Goal: Task Accomplishment & Management: Manage account settings

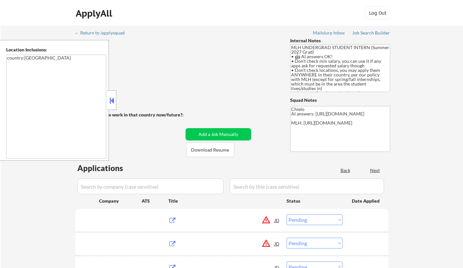
select select ""pending""
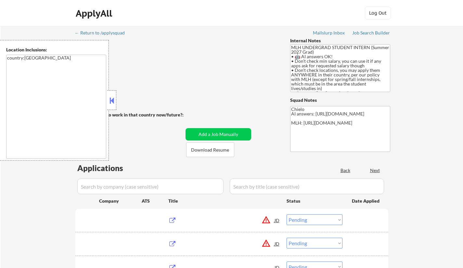
select select ""pending""
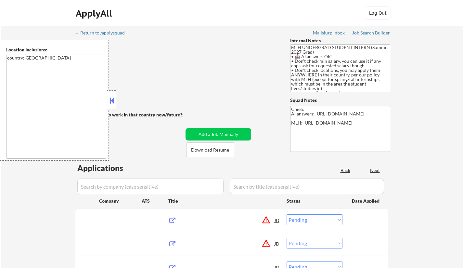
select select ""pending""
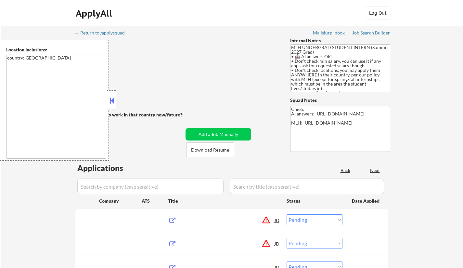
select select ""pending""
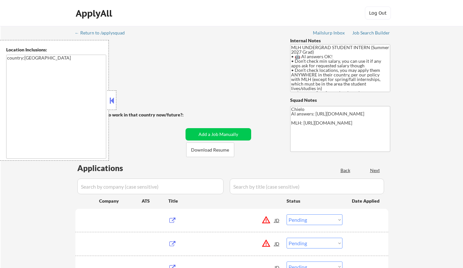
select select ""pending""
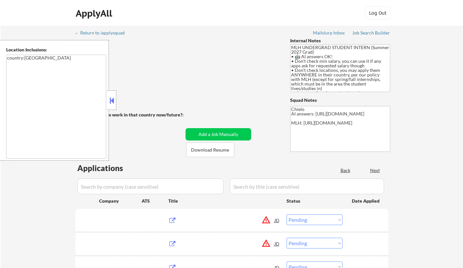
select select ""pending""
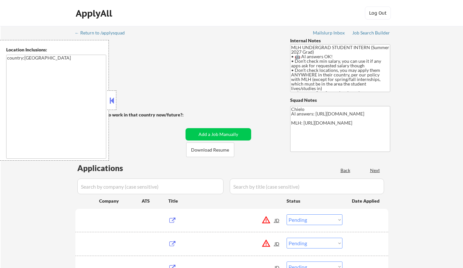
select select ""pending""
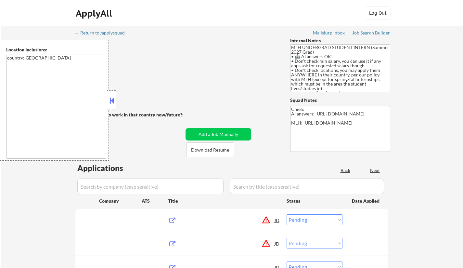
select select ""pending""
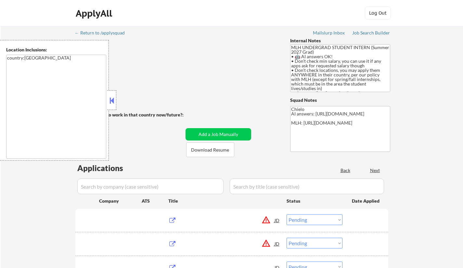
select select ""pending""
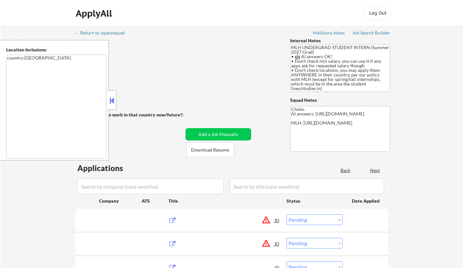
select select ""pending""
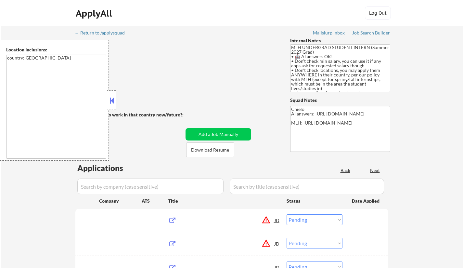
select select ""pending""
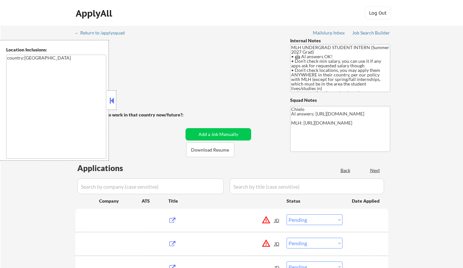
select select ""pending""
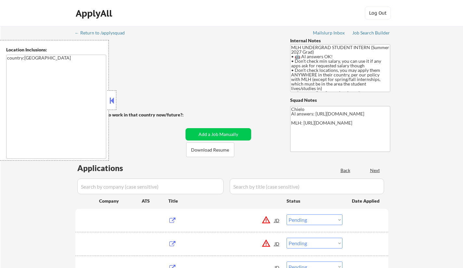
select select ""pending""
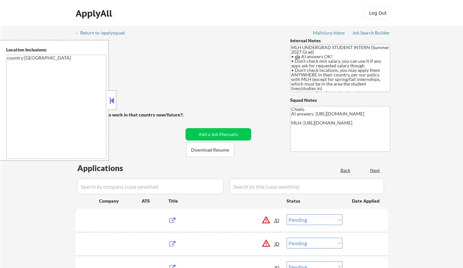
select select ""pending""
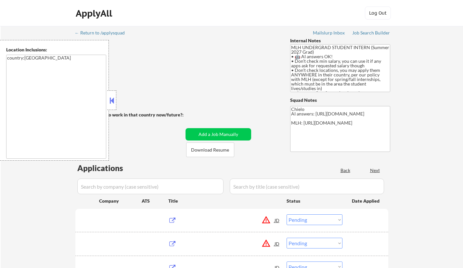
select select ""pending""
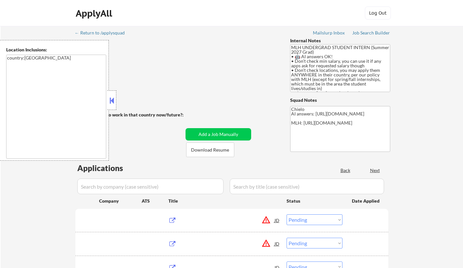
select select ""pending""
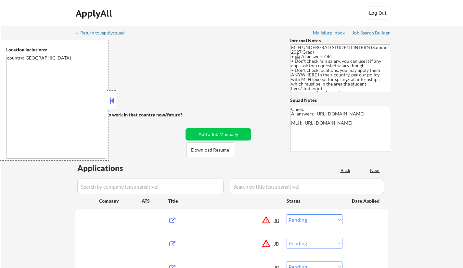
select select ""pending""
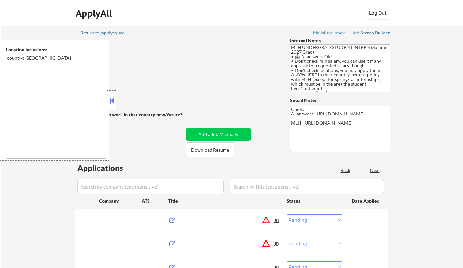
select select ""pending""
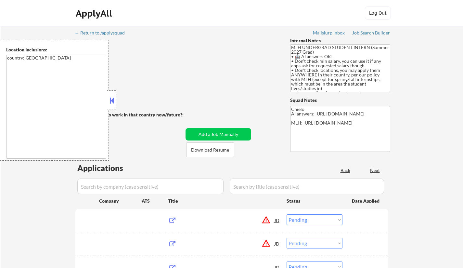
select select ""pending""
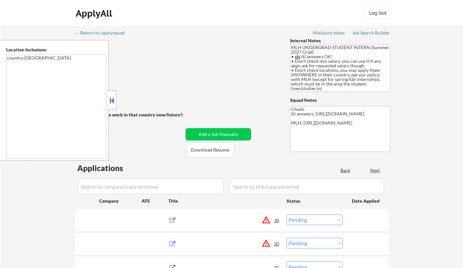
select select ""pending""
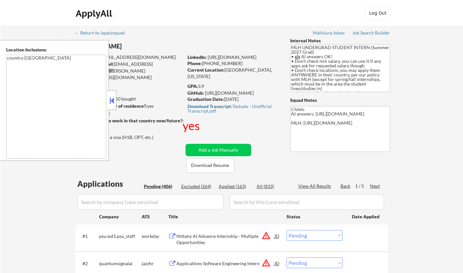
click at [109, 96] on button at bounding box center [111, 101] width 7 height 10
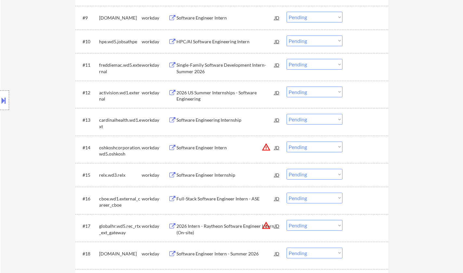
scroll to position [423, 0]
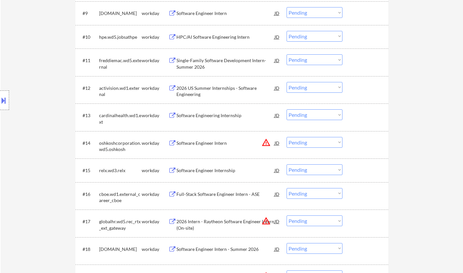
click at [214, 170] on div "Software Engineer Internship" at bounding box center [225, 170] width 98 height 7
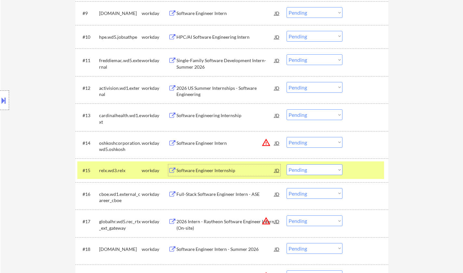
click at [317, 171] on select "Choose an option... Pending Applied Excluded (Questions) Excluded (Expired) Exc…" at bounding box center [315, 169] width 56 height 11
click at [287, 164] on select "Choose an option... Pending Applied Excluded (Questions) Excluded (Expired) Exc…" at bounding box center [315, 169] width 56 height 11
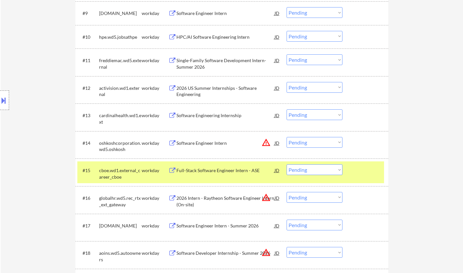
click at [314, 171] on select "Choose an option... Pending Applied Excluded (Questions) Excluded (Expired) Exc…" at bounding box center [315, 169] width 56 height 11
click at [287, 164] on select "Choose an option... Pending Applied Excluded (Questions) Excluded (Expired) Exc…" at bounding box center [315, 169] width 56 height 11
click at [314, 169] on select "Choose an option... Pending Applied Excluded (Questions) Excluded (Expired) Exc…" at bounding box center [315, 169] width 56 height 11
click at [287, 164] on select "Choose an option... Pending Applied Excluded (Questions) Excluded (Expired) Exc…" at bounding box center [315, 169] width 56 height 11
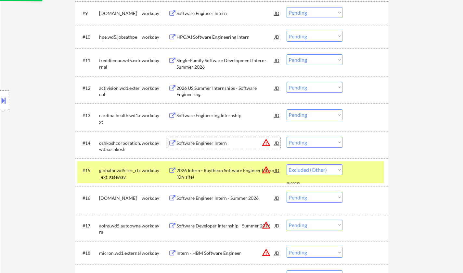
click at [202, 141] on div "Software Engineer Intern" at bounding box center [225, 143] width 98 height 7
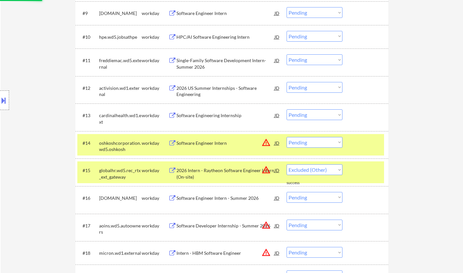
select select ""pending""
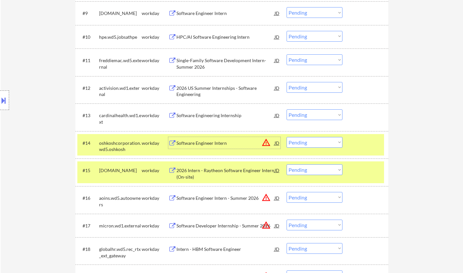
click at [314, 142] on select "Choose an option... Pending Applied Excluded (Questions) Excluded (Expired) Exc…" at bounding box center [315, 142] width 56 height 11
click at [287, 137] on select "Choose an option... Pending Applied Excluded (Questions) Excluded (Expired) Exc…" at bounding box center [315, 142] width 56 height 11
select select ""pending""
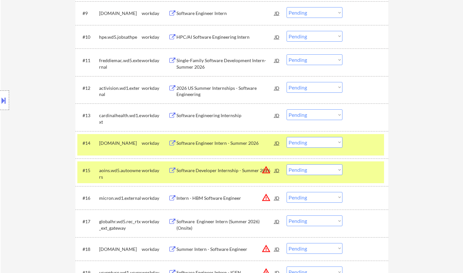
scroll to position [455, 0]
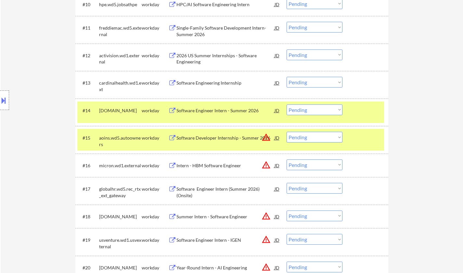
click at [315, 190] on select "Choose an option... Pending Applied Excluded (Questions) Excluded (Expired) Exc…" at bounding box center [315, 188] width 56 height 11
click at [287, 183] on select "Choose an option... Pending Applied Excluded (Questions) Excluded (Expired) Exc…" at bounding box center [315, 188] width 56 height 11
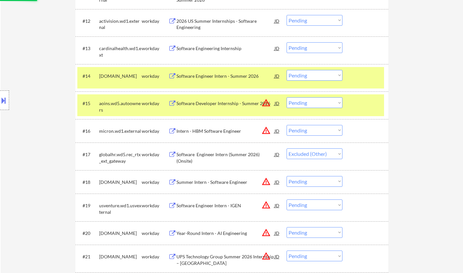
scroll to position [520, 0]
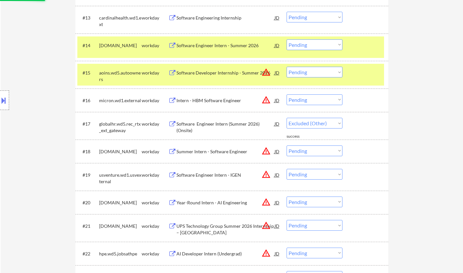
select select ""pending""
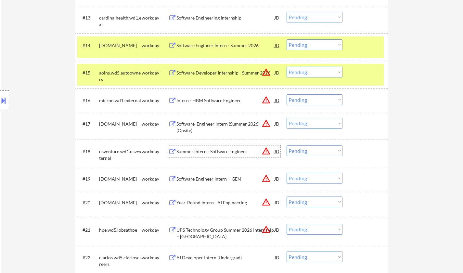
click at [200, 151] on div "Summer Intern - Software Engineer" at bounding box center [225, 151] width 98 height 7
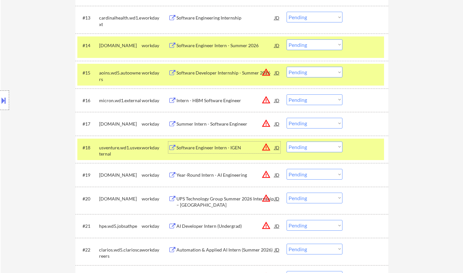
drag, startPoint x: 305, startPoint y: 148, endPoint x: 308, endPoint y: 151, distance: 5.3
click at [305, 148] on select "Choose an option... Pending Applied Excluded (Questions) Excluded (Expired) Exc…" at bounding box center [315, 146] width 56 height 11
click at [287, 141] on select "Choose an option... Pending Applied Excluded (Questions) Excluded (Expired) Exc…" at bounding box center [315, 146] width 56 height 11
select select ""pending""
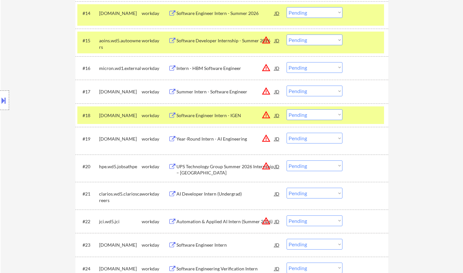
scroll to position [553, 0]
click at [209, 194] on div "AI Developer Intern (Undergrad)" at bounding box center [225, 193] width 98 height 7
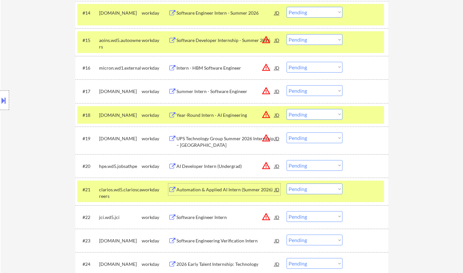
drag, startPoint x: 309, startPoint y: 187, endPoint x: 333, endPoint y: 219, distance: 40.3
click at [309, 187] on select "Choose an option... Pending Applied Excluded (Questions) Excluded (Expired) Exc…" at bounding box center [315, 188] width 56 height 11
click at [287, 183] on select "Choose an option... Pending Applied Excluded (Questions) Excluded (Expired) Exc…" at bounding box center [315, 188] width 56 height 11
select select ""pending""
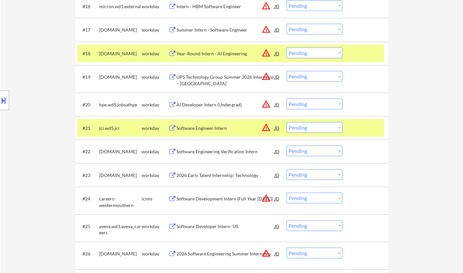
scroll to position [618, 0]
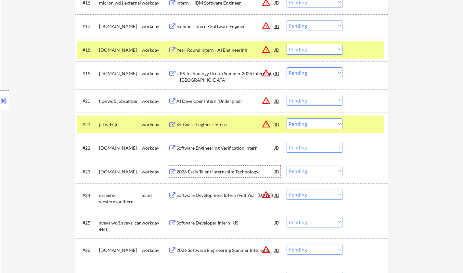
click at [218, 171] on div "2026 Early Talent Internship: Technology" at bounding box center [225, 171] width 98 height 7
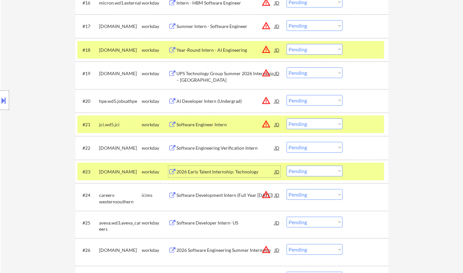
click at [310, 173] on select "Choose an option... Pending Applied Excluded (Questions) Excluded (Expired) Exc…" at bounding box center [315, 170] width 56 height 11
click at [287, 165] on select "Choose an option... Pending Applied Excluded (Questions) Excluded (Expired) Exc…" at bounding box center [315, 170] width 56 height 11
select select ""pending""
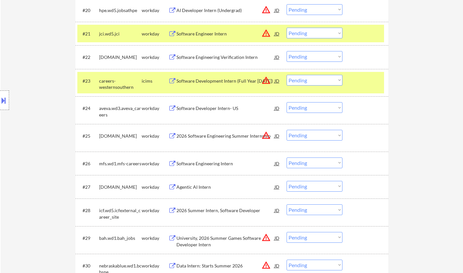
scroll to position [715, 0]
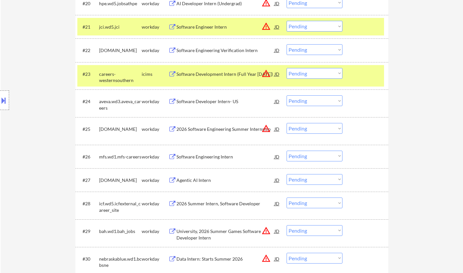
click at [202, 156] on div "Software Engineering Intern" at bounding box center [225, 156] width 98 height 7
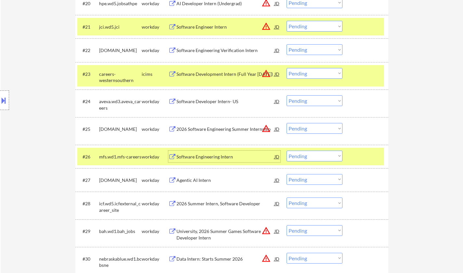
click at [323, 157] on select "Choose an option... Pending Applied Excluded (Questions) Excluded (Expired) Exc…" at bounding box center [315, 155] width 56 height 11
click at [287, 150] on select "Choose an option... Pending Applied Excluded (Questions) Excluded (Expired) Exc…" at bounding box center [315, 155] width 56 height 11
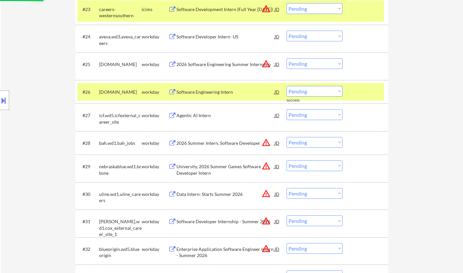
scroll to position [780, 0]
click at [215, 93] on div "Software Engineering Intern" at bounding box center [225, 91] width 98 height 7
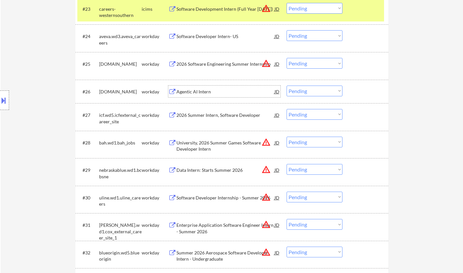
drag, startPoint x: 310, startPoint y: 91, endPoint x: 309, endPoint y: 94, distance: 3.3
click at [310, 91] on select "Choose an option... Pending Applied Excluded (Questions) Excluded (Expired) Exc…" at bounding box center [315, 90] width 56 height 11
click at [287, 85] on select "Choose an option... Pending Applied Excluded (Questions) Excluded (Expired) Exc…" at bounding box center [315, 90] width 56 height 11
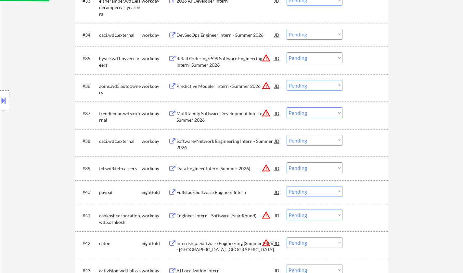
scroll to position [1073, 0]
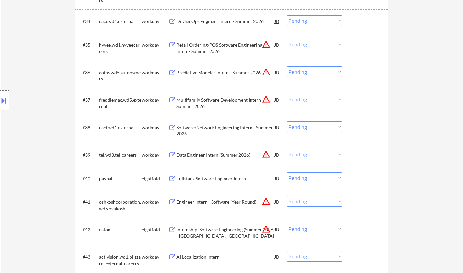
select select ""pending""
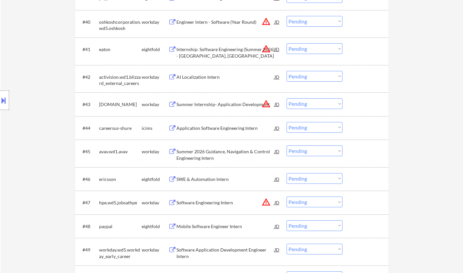
scroll to position [1268, 0]
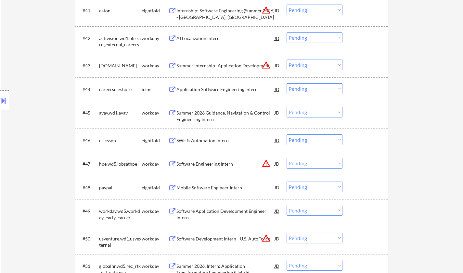
click at [213, 114] on div "Summer 2026 Guidance, Navigation & Control Engineering Intern" at bounding box center [225, 116] width 98 height 13
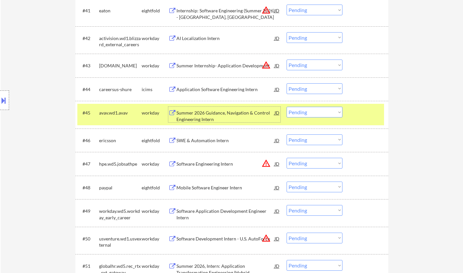
click at [303, 111] on select "Choose an option... Pending Applied Excluded (Questions) Excluded (Expired) Exc…" at bounding box center [315, 112] width 56 height 11
click at [287, 107] on select "Choose an option... Pending Applied Excluded (Questions) Excluded (Expired) Exc…" at bounding box center [315, 112] width 56 height 11
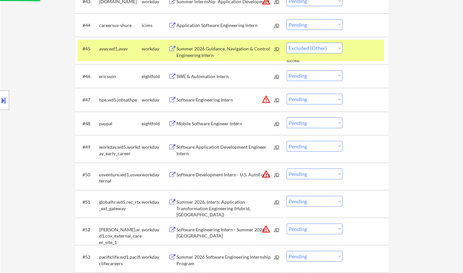
scroll to position [1333, 0]
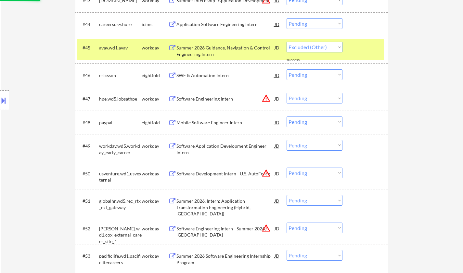
select select ""pending""
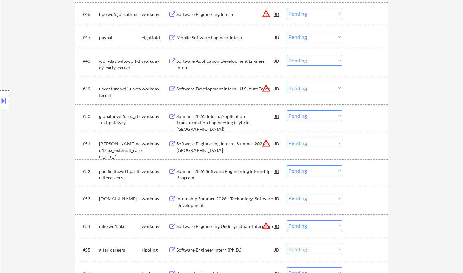
scroll to position [1398, 0]
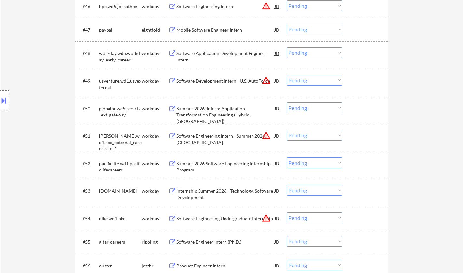
click at [213, 161] on div "Summer 2026 Software Engineering Internship Program" at bounding box center [225, 166] width 98 height 13
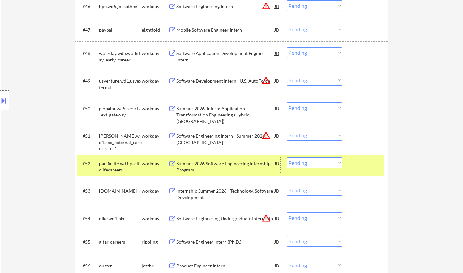
click at [309, 161] on select "Choose an option... Pending Applied Excluded (Questions) Excluded (Expired) Exc…" at bounding box center [315, 162] width 56 height 11
click at [287, 157] on select "Choose an option... Pending Applied Excluded (Questions) Excluded (Expired) Exc…" at bounding box center [315, 162] width 56 height 11
select select ""pending""
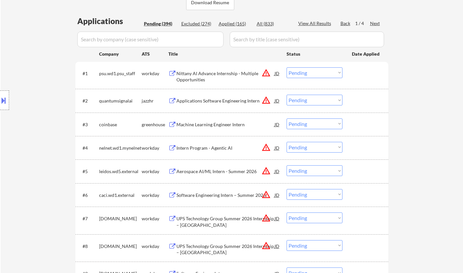
scroll to position [33, 0]
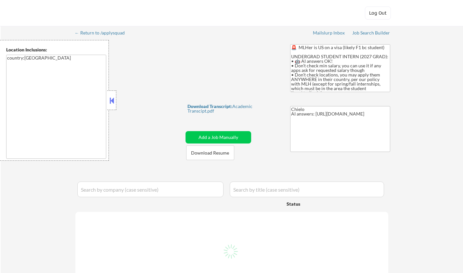
select select ""pending""
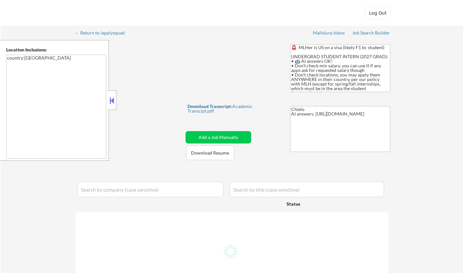
select select ""pending""
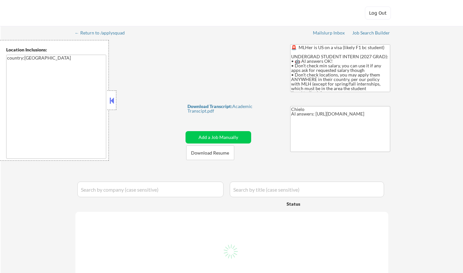
select select ""pending""
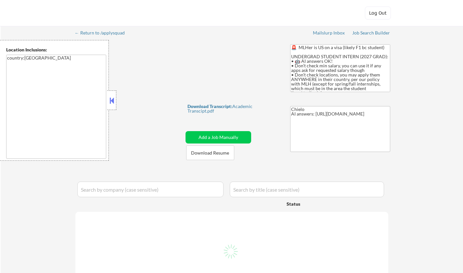
select select ""pending""
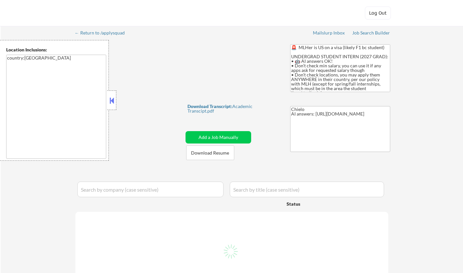
select select ""pending""
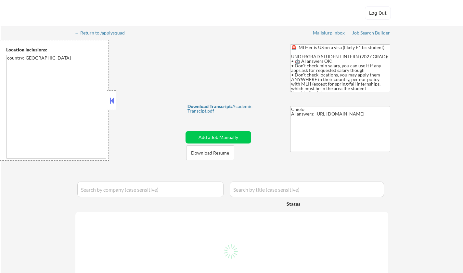
select select ""pending""
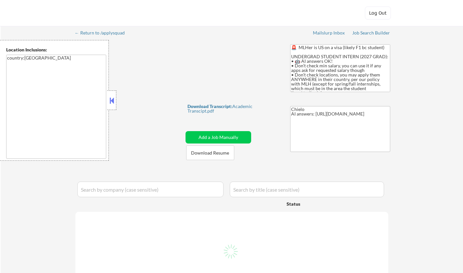
select select ""pending""
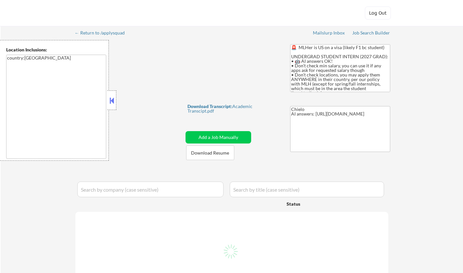
select select ""pending""
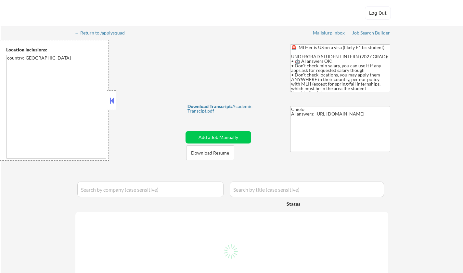
select select ""pending""
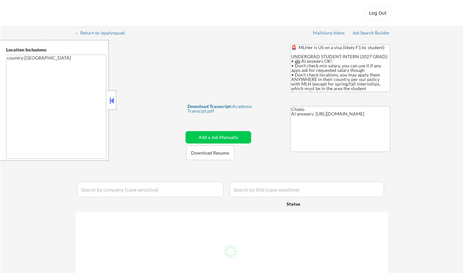
select select ""pending""
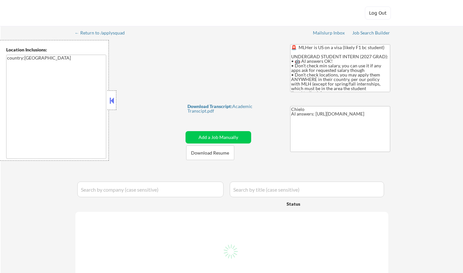
select select ""pending""
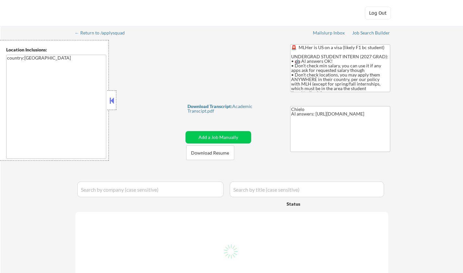
select select ""pending""
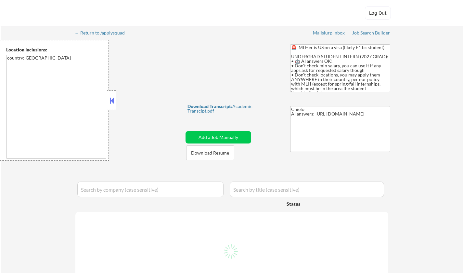
select select ""pending""
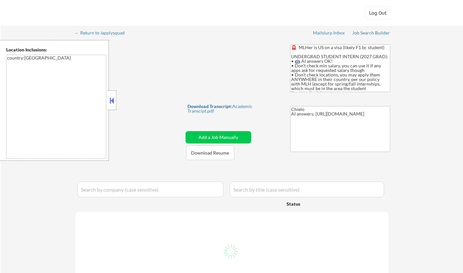
select select ""pending""
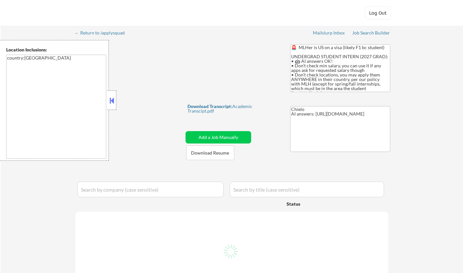
select select ""pending""
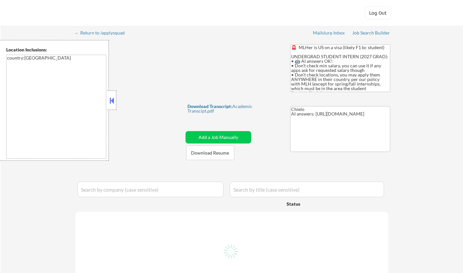
select select ""pending""
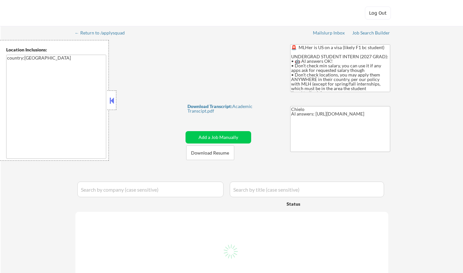
select select ""pending""
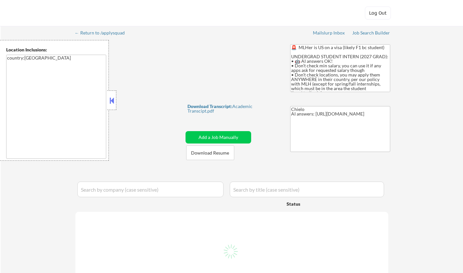
select select ""pending""
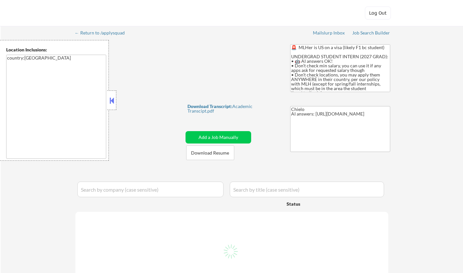
select select ""pending""
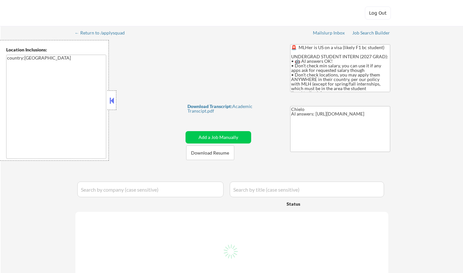
select select ""pending""
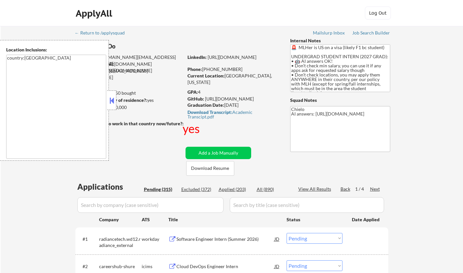
click at [111, 102] on button at bounding box center [111, 101] width 7 height 10
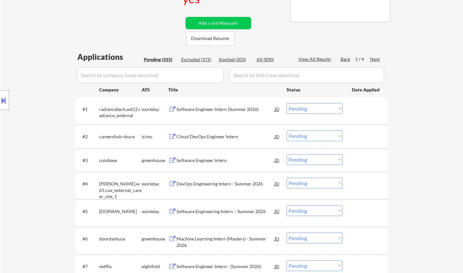
scroll to position [130, 0]
click at [209, 109] on div "Software Engineer Intern (Summer 2026)" at bounding box center [225, 109] width 98 height 7
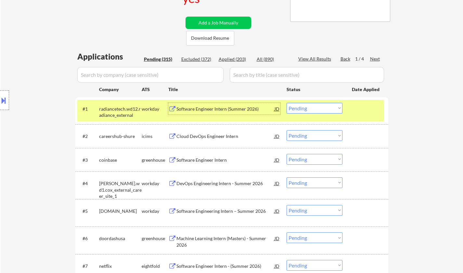
click at [330, 109] on select "Choose an option... Pending Applied Excluded (Questions) Excluded (Expired) Exc…" at bounding box center [315, 108] width 56 height 11
click at [287, 103] on select "Choose an option... Pending Applied Excluded (Questions) Excluded (Expired) Exc…" at bounding box center [315, 108] width 56 height 11
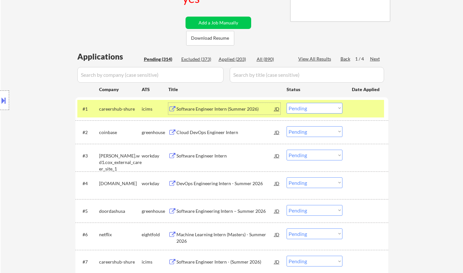
click at [195, 111] on div "Software Engineer Intern (Summer 2026)" at bounding box center [225, 109] width 98 height 7
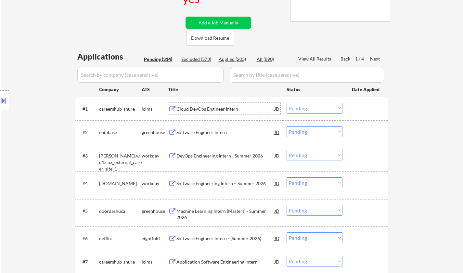
click at [326, 111] on select "Choose an option... Pending Applied Excluded (Questions) Excluded (Expired) Exc…" at bounding box center [315, 108] width 56 height 11
click at [287, 103] on select "Choose an option... Pending Applied Excluded (Questions) Excluded (Expired) Exc…" at bounding box center [315, 108] width 56 height 11
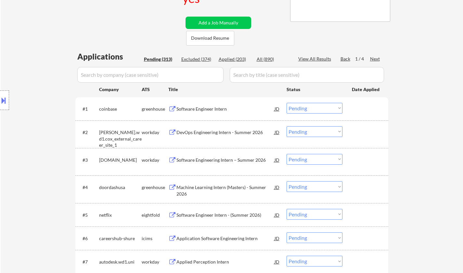
click at [198, 107] on div "Software Engineer Intern" at bounding box center [225, 109] width 98 height 7
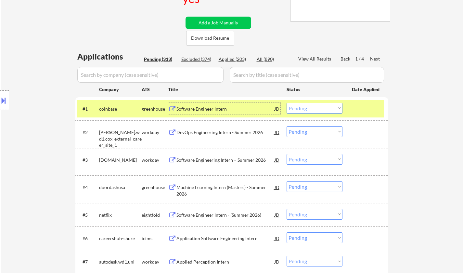
drag, startPoint x: 305, startPoint y: 103, endPoint x: 305, endPoint y: 108, distance: 4.9
click at [305, 103] on select "Choose an option... Pending Applied Excluded (Questions) Excluded (Expired) Exc…" at bounding box center [315, 108] width 56 height 11
click at [287, 103] on select "Choose an option... Pending Applied Excluded (Questions) Excluded (Expired) Exc…" at bounding box center [315, 108] width 56 height 11
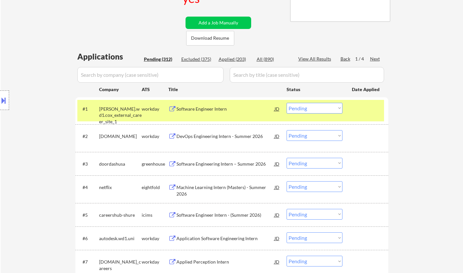
click at [204, 105] on div "Software Engineer Intern" at bounding box center [225, 109] width 98 height 12
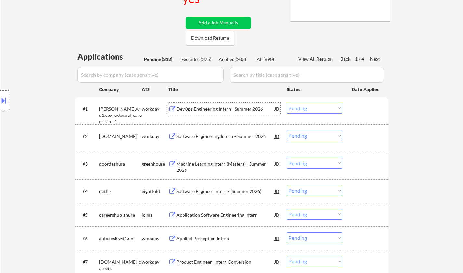
click at [314, 107] on select "Choose an option... Pending Applied Excluded (Questions) Excluded (Expired) Exc…" at bounding box center [315, 108] width 56 height 11
drag, startPoint x: 315, startPoint y: 106, endPoint x: 318, endPoint y: 112, distance: 7.0
click at [315, 106] on select "Choose an option... Pending Applied Excluded (Questions) Excluded (Expired) Exc…" at bounding box center [315, 108] width 56 height 11
click at [287, 103] on select "Choose an option... Pending Applied Excluded (Questions) Excluded (Expired) Exc…" at bounding box center [315, 108] width 56 height 11
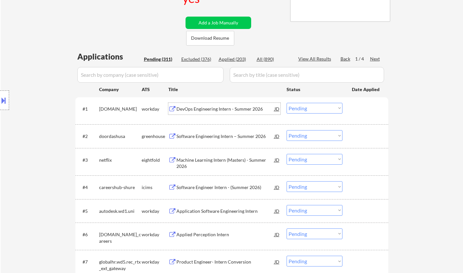
click at [213, 108] on div "DevOps Engineering Intern - Summer 2026" at bounding box center [225, 109] width 98 height 7
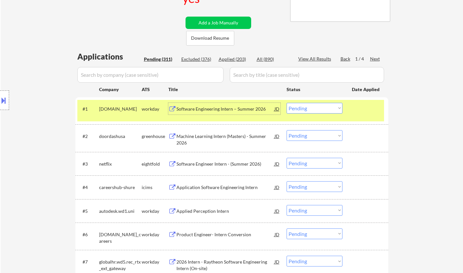
click at [308, 107] on select "Choose an option... Pending Applied Excluded (Questions) Excluded (Expired) Exc…" at bounding box center [315, 108] width 56 height 11
click at [287, 103] on select "Choose an option... Pending Applied Excluded (Questions) Excluded (Expired) Exc…" at bounding box center [315, 108] width 56 height 11
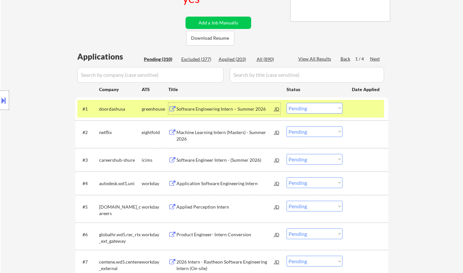
click at [220, 108] on div "Software Engineering Intern – Summer 2026" at bounding box center [225, 109] width 98 height 7
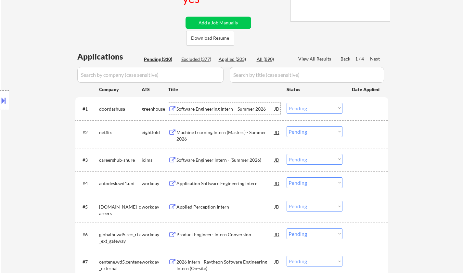
drag, startPoint x: 330, startPoint y: 106, endPoint x: 327, endPoint y: 110, distance: 4.9
click at [330, 106] on select "Choose an option... Pending Applied Excluded (Questions) Excluded (Expired) Exc…" at bounding box center [315, 108] width 56 height 11
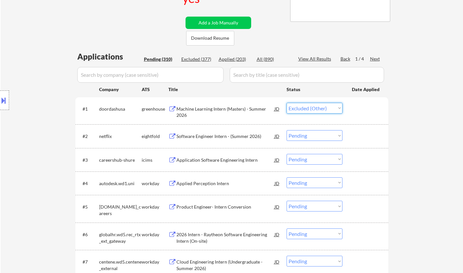
click at [287, 103] on select "Choose an option... Pending Applied Excluded (Questions) Excluded (Expired) Exc…" at bounding box center [315, 108] width 56 height 11
select select ""pending""
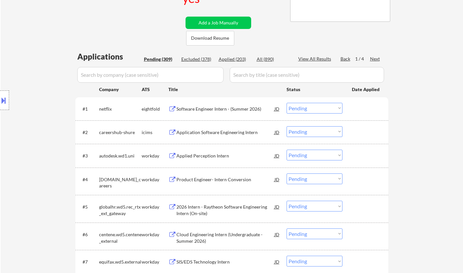
click at [326, 133] on select "Choose an option... Pending Applied Excluded (Questions) Excluded (Expired) Exc…" at bounding box center [315, 131] width 56 height 11
click at [287, 126] on select "Choose an option... Pending Applied Excluded (Questions) Excluded (Expired) Exc…" at bounding box center [315, 131] width 56 height 11
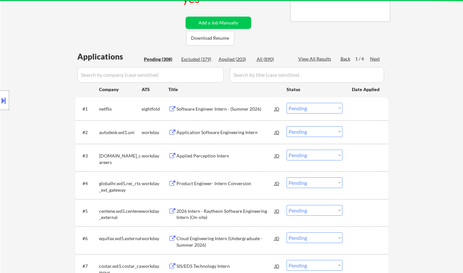
click at [202, 133] on div "Application Software Engineering Intern" at bounding box center [225, 132] width 98 height 7
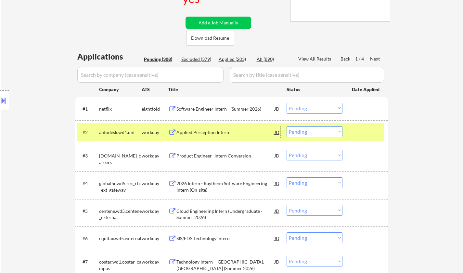
click at [320, 134] on select "Choose an option... Pending Applied Excluded (Questions) Excluded (Expired) Exc…" at bounding box center [315, 131] width 56 height 11
click at [287, 126] on select "Choose an option... Pending Applied Excluded (Questions) Excluded (Expired) Exc…" at bounding box center [315, 131] width 56 height 11
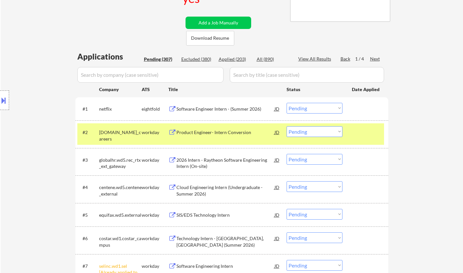
click at [198, 131] on div "Product Engineer- Intern Conversion" at bounding box center [225, 132] width 98 height 7
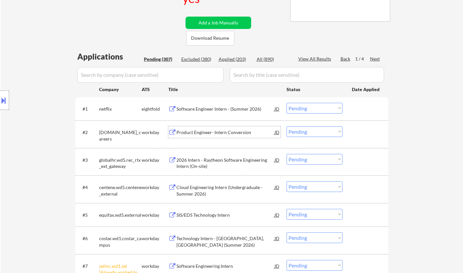
drag, startPoint x: 306, startPoint y: 131, endPoint x: 305, endPoint y: 135, distance: 3.6
click at [306, 131] on select "Choose an option... Pending Applied Excluded (Questions) Excluded (Expired) Exc…" at bounding box center [315, 131] width 56 height 11
click at [287, 126] on select "Choose an option... Pending Applied Excluded (Questions) Excluded (Expired) Exc…" at bounding box center [315, 131] width 56 height 11
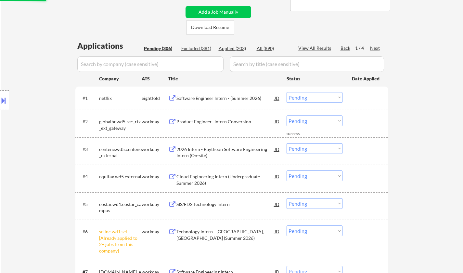
scroll to position [163, 0]
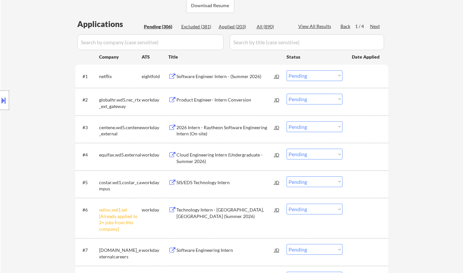
click at [205, 100] on div "Product Engineer- Intern Conversion" at bounding box center [225, 100] width 98 height 7
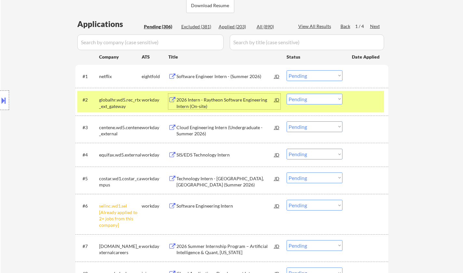
click at [307, 97] on select "Choose an option... Pending Applied Excluded (Questions) Excluded (Expired) Exc…" at bounding box center [315, 99] width 56 height 11
click at [287, 94] on select "Choose an option... Pending Applied Excluded (Questions) Excluded (Expired) Exc…" at bounding box center [315, 99] width 56 height 11
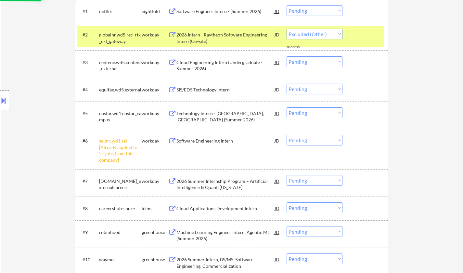
select select ""pending""
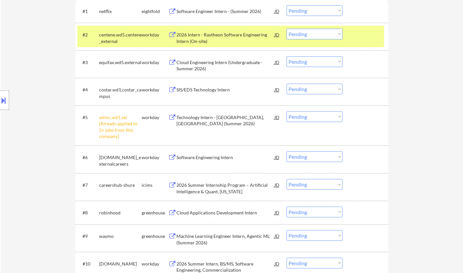
click at [312, 118] on select "Choose an option... Pending Applied Excluded (Questions) Excluded (Expired) Exc…" at bounding box center [315, 116] width 56 height 11
click at [287, 111] on select "Choose an option... Pending Applied Excluded (Questions) Excluded (Expired) Exc…" at bounding box center [315, 116] width 56 height 11
click at [194, 61] on div "Cloud Engineering Intern (Undergraduate - Summer 2026)" at bounding box center [225, 65] width 98 height 13
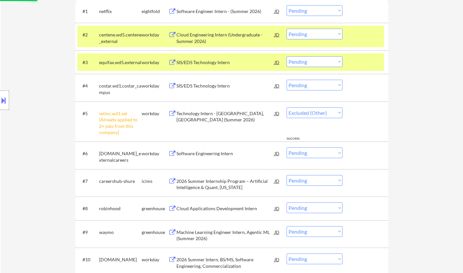
select select ""pending""
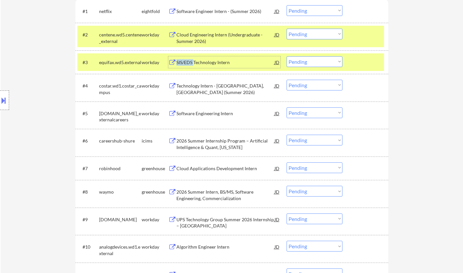
click at [304, 62] on select "Choose an option... Pending Applied Excluded (Questions) Excluded (Expired) Exc…" at bounding box center [315, 61] width 56 height 11
click at [287, 56] on select "Choose an option... Pending Applied Excluded (Questions) Excluded (Expired) Exc…" at bounding box center [315, 61] width 56 height 11
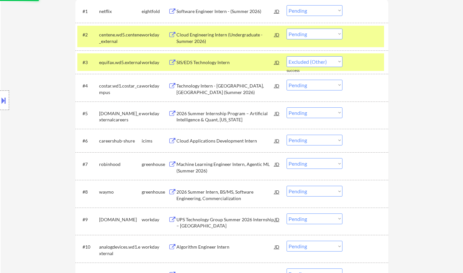
click at [225, 82] on div "Technology Intern - Arlington, VA (Summer 2026)" at bounding box center [225, 86] width 98 height 12
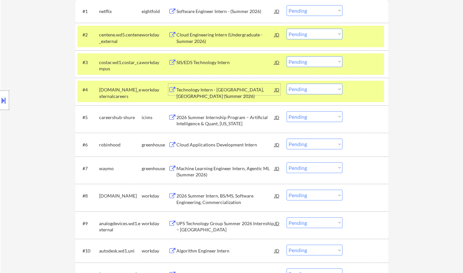
drag, startPoint x: 316, startPoint y: 59, endPoint x: 316, endPoint y: 64, distance: 5.5
click at [316, 59] on select "Choose an option... Pending Applied Excluded (Questions) Excluded (Expired) Exc…" at bounding box center [315, 61] width 56 height 11
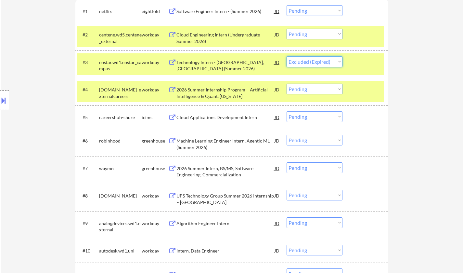
click at [287, 56] on select "Choose an option... Pending Applied Excluded (Questions) Excluded (Expired) Exc…" at bounding box center [315, 61] width 56 height 11
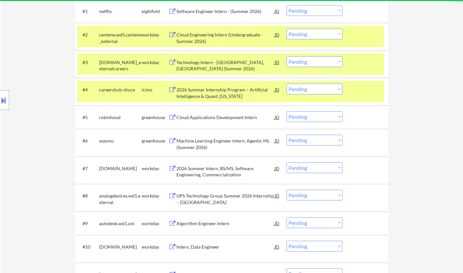
click at [212, 63] on div "Technology Intern - Arlington, VA (Summer 2026)" at bounding box center [225, 65] width 98 height 13
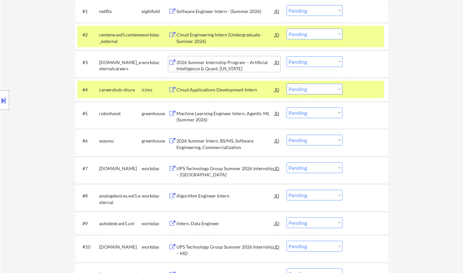
click at [329, 63] on select "Choose an option... Pending Applied Excluded (Questions) Excluded (Expired) Exc…" at bounding box center [315, 61] width 56 height 11
click at [287, 56] on select "Choose an option... Pending Applied Excluded (Questions) Excluded (Expired) Exc…" at bounding box center [315, 61] width 56 height 11
select select ""pending""
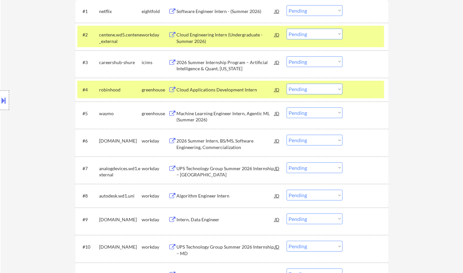
click at [222, 37] on div "Cloud Engineering Intern (Undergraduate - Summer 2026)" at bounding box center [225, 38] width 98 height 13
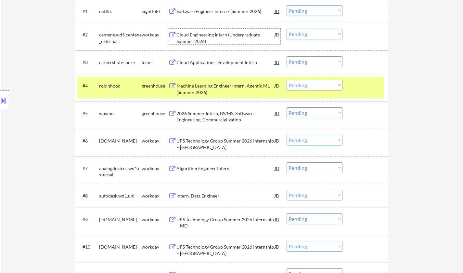
click at [307, 32] on select "Choose an option... Pending Applied Excluded (Questions) Excluded (Expired) Exc…" at bounding box center [315, 34] width 56 height 11
click at [287, 29] on select "Choose an option... Pending Applied Excluded (Questions) Excluded (Expired) Exc…" at bounding box center [315, 34] width 56 height 11
select select ""pending""
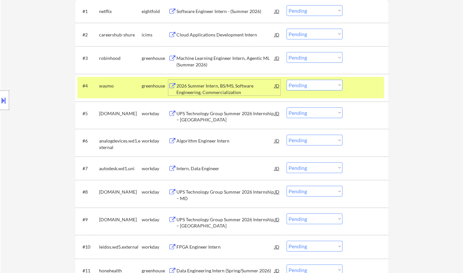
click at [208, 87] on div "2026 Summer Intern, BS/MS, Software Engineering, Commercialization" at bounding box center [225, 89] width 98 height 13
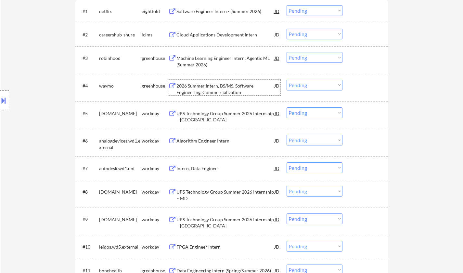
drag, startPoint x: 317, startPoint y: 82, endPoint x: 320, endPoint y: 88, distance: 7.0
click at [317, 82] on select "Choose an option... Pending Applied Excluded (Questions) Excluded (Expired) Exc…" at bounding box center [315, 85] width 56 height 11
click at [287, 80] on select "Choose an option... Pending Applied Excluded (Questions) Excluded (Expired) Exc…" at bounding box center [315, 85] width 56 height 11
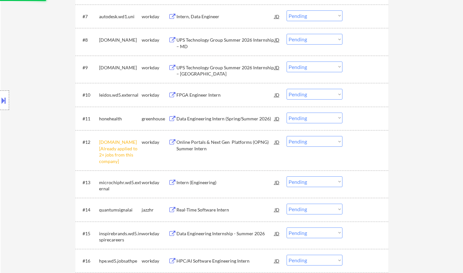
scroll to position [423, 0]
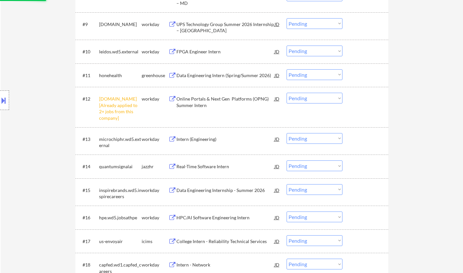
select select ""pending""
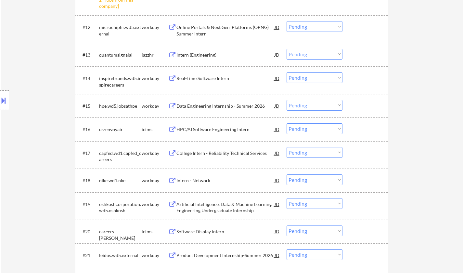
scroll to position [520, 0]
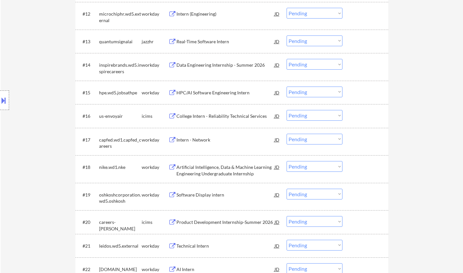
click at [205, 140] on div "Intern - Network" at bounding box center [225, 140] width 98 height 7
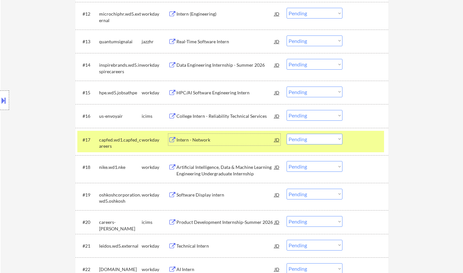
click at [309, 139] on select "Choose an option... Pending Applied Excluded (Questions) Excluded (Expired) Exc…" at bounding box center [315, 139] width 56 height 11
click at [287, 134] on select "Choose an option... Pending Applied Excluded (Questions) Excluded (Expired) Exc…" at bounding box center [315, 139] width 56 height 11
select select ""pending""
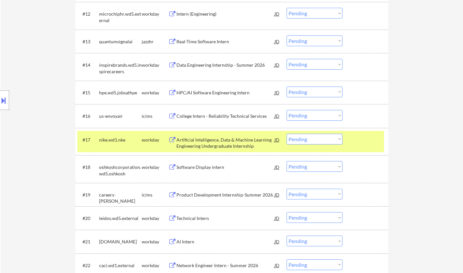
click at [216, 114] on div "College Intern - Reliability Technical Services" at bounding box center [225, 116] width 98 height 7
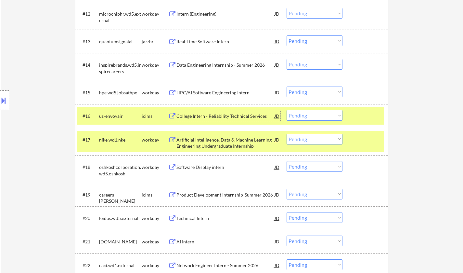
click at [318, 116] on select "Choose an option... Pending Applied Excluded (Questions) Excluded (Expired) Exc…" at bounding box center [315, 115] width 56 height 11
click at [287, 110] on select "Choose an option... Pending Applied Excluded (Questions) Excluded (Expired) Exc…" at bounding box center [315, 115] width 56 height 11
select select ""pending""
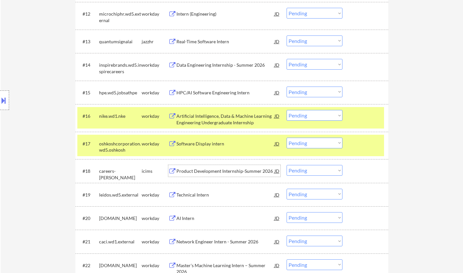
click at [218, 170] on div "Product Development Internship-Summer 2026" at bounding box center [225, 171] width 98 height 7
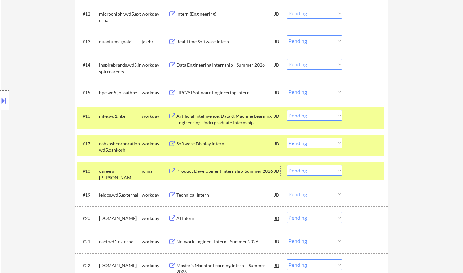
drag, startPoint x: 309, startPoint y: 168, endPoint x: 313, endPoint y: 169, distance: 4.2
click at [309, 168] on select "Choose an option... Pending Applied Excluded (Questions) Excluded (Expired) Exc…" at bounding box center [315, 170] width 56 height 11
click at [287, 165] on select "Choose an option... Pending Applied Excluded (Questions) Excluded (Expired) Exc…" at bounding box center [315, 170] width 56 height 11
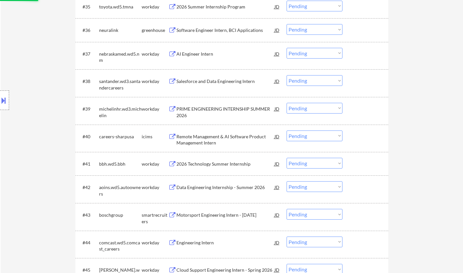
select select ""pending""
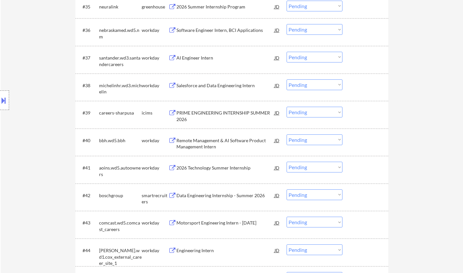
click at [208, 112] on div "PRIME ENGINEERING INTERNSHIP SUMMER 2026" at bounding box center [225, 116] width 98 height 13
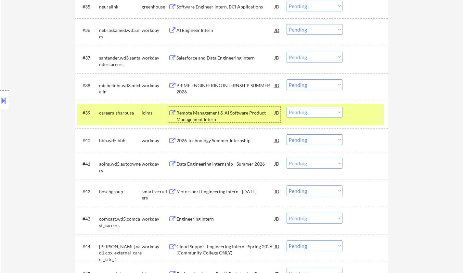
drag, startPoint x: 328, startPoint y: 113, endPoint x: 330, endPoint y: 117, distance: 4.7
click at [328, 113] on select "Choose an option... Pending Applied Excluded (Questions) Excluded (Expired) Exc…" at bounding box center [315, 112] width 56 height 11
click at [287, 107] on select "Choose an option... Pending Applied Excluded (Questions) Excluded (Expired) Exc…" at bounding box center [315, 112] width 56 height 11
select select ""pending""
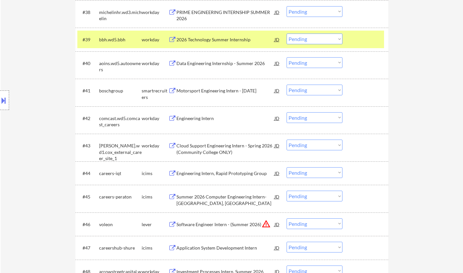
scroll to position [1258, 0]
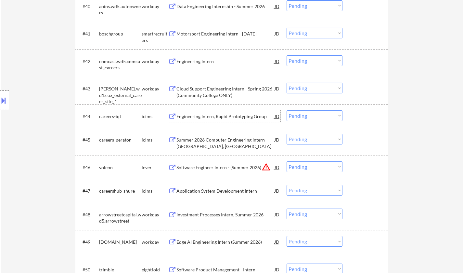
click at [219, 115] on div "Engineering Intern, Rapid Prototyping Group" at bounding box center [225, 116] width 98 height 7
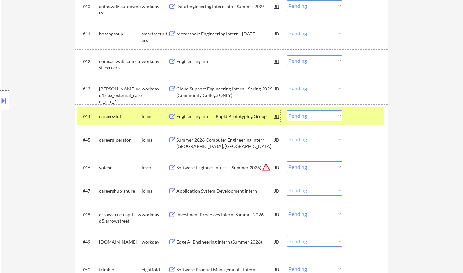
drag, startPoint x: 308, startPoint y: 114, endPoint x: 309, endPoint y: 121, distance: 6.4
click at [308, 114] on select "Choose an option... Pending Applied Excluded (Questions) Excluded (Expired) Exc…" at bounding box center [315, 115] width 56 height 11
click at [287, 110] on select "Choose an option... Pending Applied Excluded (Questions) Excluded (Expired) Exc…" at bounding box center [315, 115] width 56 height 11
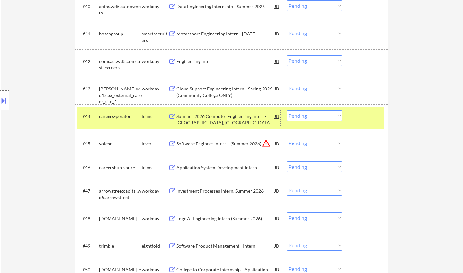
click at [224, 115] on div "Summer 2026 Computer Engineering Intern- Topeka, KS" at bounding box center [225, 119] width 98 height 13
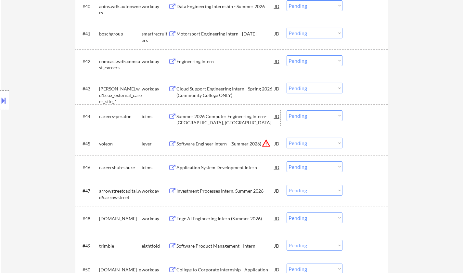
drag, startPoint x: 334, startPoint y: 117, endPoint x: 333, endPoint y: 120, distance: 3.3
click at [334, 117] on select "Choose an option... Pending Applied Excluded (Questions) Excluded (Expired) Exc…" at bounding box center [315, 115] width 56 height 11
click at [287, 110] on select "Choose an option... Pending Applied Excluded (Questions) Excluded (Expired) Exc…" at bounding box center [315, 115] width 56 height 11
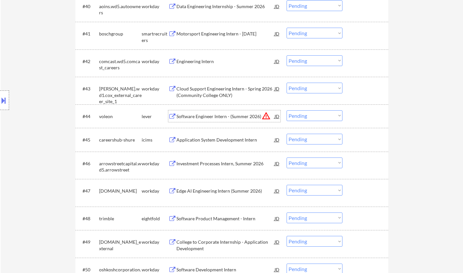
click at [190, 119] on div "Software Engineer Intern - (Summer 2026)" at bounding box center [225, 116] width 98 height 7
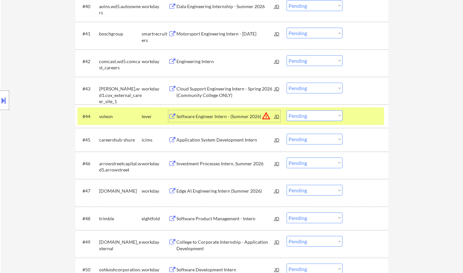
click at [274, 115] on div "JD" at bounding box center [277, 116] width 7 height 12
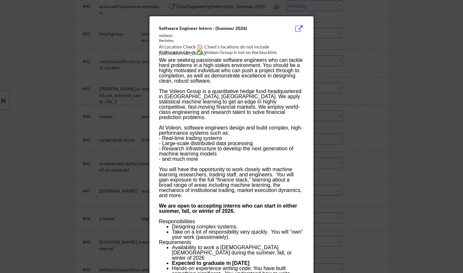
drag, startPoint x: 13, startPoint y: 123, endPoint x: 44, endPoint y: 133, distance: 31.9
click at [13, 123] on div at bounding box center [231, 136] width 463 height 273
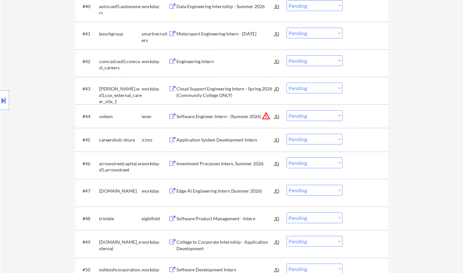
click at [303, 113] on select "Choose an option... Pending Applied Excluded (Questions) Excluded (Expired) Exc…" at bounding box center [315, 115] width 56 height 11
click at [287, 110] on select "Choose an option... Pending Applied Excluded (Questions) Excluded (Expired) Exc…" at bounding box center [315, 115] width 56 height 11
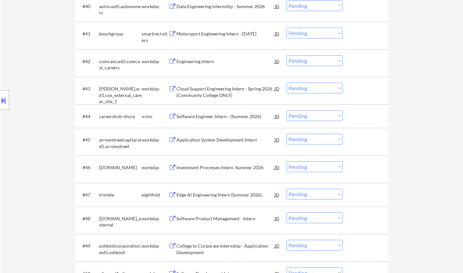
click at [309, 117] on select "Choose an option... Pending Applied Excluded (Questions) Excluded (Expired) Exc…" at bounding box center [315, 115] width 56 height 11
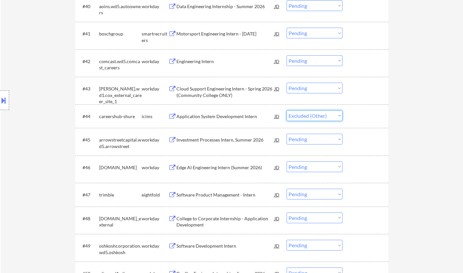
click at [287, 110] on select "Choose an option... Pending Applied Excluded (Questions) Excluded (Expired) Exc…" at bounding box center [315, 115] width 56 height 11
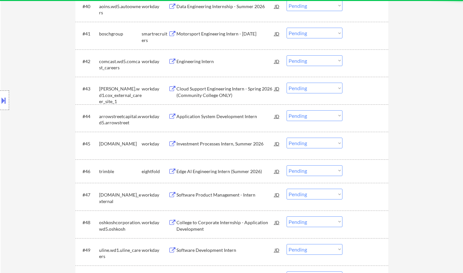
click at [215, 116] on div "Application System Development Intern" at bounding box center [225, 116] width 98 height 7
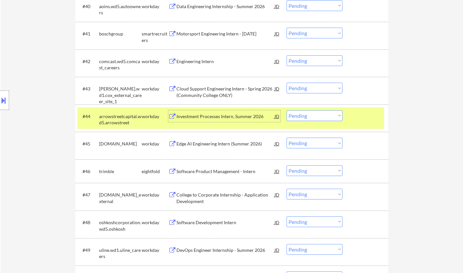
drag, startPoint x: 300, startPoint y: 115, endPoint x: 302, endPoint y: 119, distance: 4.8
click at [300, 115] on select "Choose an option... Pending Applied Excluded (Questions) Excluded (Expired) Exc…" at bounding box center [315, 115] width 56 height 11
click at [287, 110] on select "Choose an option... Pending Applied Excluded (Questions) Excluded (Expired) Exc…" at bounding box center [315, 115] width 56 height 11
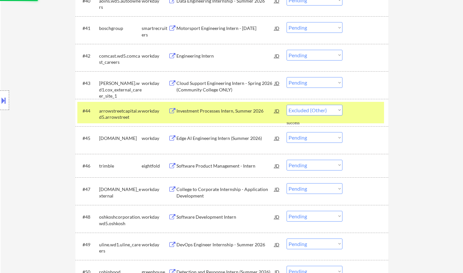
scroll to position [1323, 0]
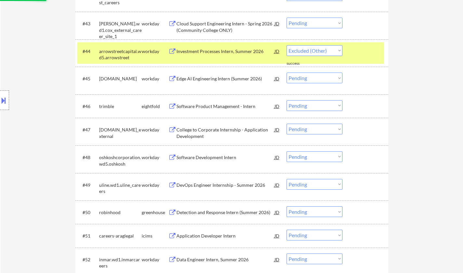
select select ""pending""
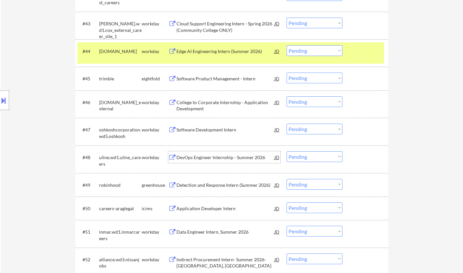
click at [211, 156] on div "DevOps Engineer Internship - Summer 2026" at bounding box center [225, 157] width 98 height 7
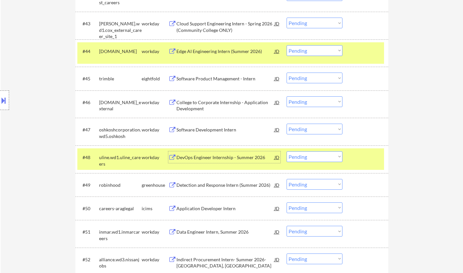
click at [307, 160] on select "Choose an option... Pending Applied Excluded (Questions) Excluded (Expired) Exc…" at bounding box center [315, 156] width 56 height 11
click at [287, 151] on select "Choose an option... Pending Applied Excluded (Questions) Excluded (Expired) Exc…" at bounding box center [315, 156] width 56 height 11
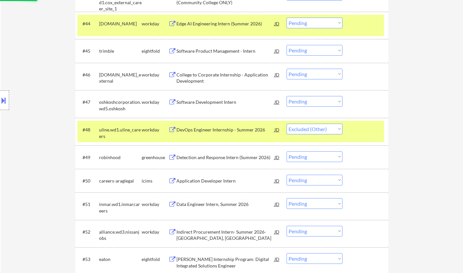
scroll to position [1388, 0]
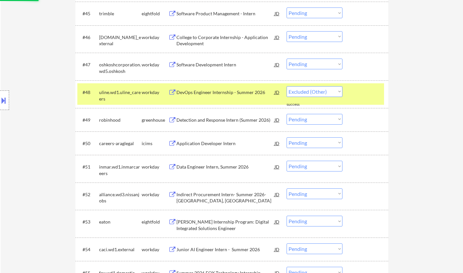
select select ""pending""
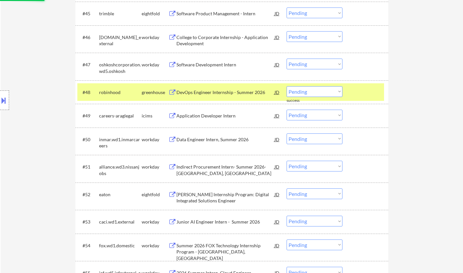
click at [215, 118] on div "Application Developer Intern" at bounding box center [225, 115] width 98 height 7
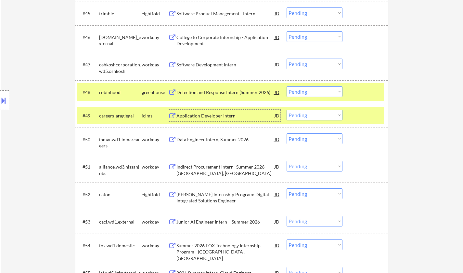
click at [309, 117] on select "Choose an option... Pending Applied Excluded (Questions) Excluded (Expired) Exc…" at bounding box center [315, 115] width 56 height 11
click at [287, 110] on select "Choose an option... Pending Applied Excluded (Questions) Excluded (Expired) Exc…" at bounding box center [315, 115] width 56 height 11
select select ""pending""
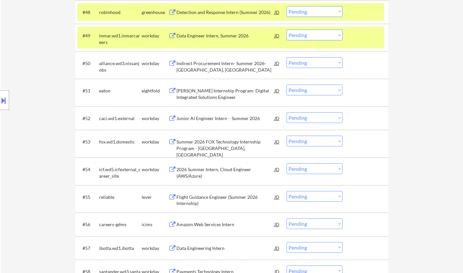
scroll to position [1485, 0]
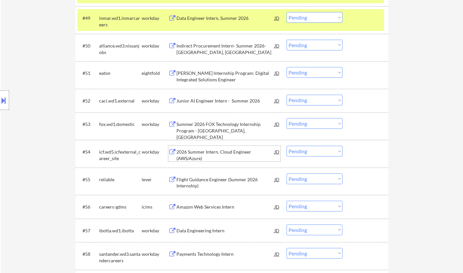
click at [216, 154] on div "2026 Summer Intern, Cloud Engineer (AWS/Azure)" at bounding box center [225, 155] width 98 height 13
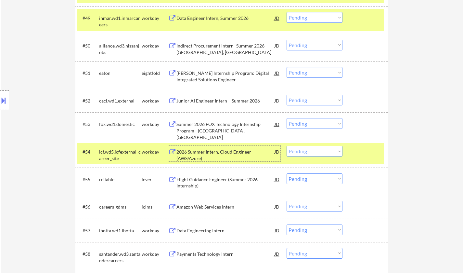
click at [315, 152] on select "Choose an option... Pending Applied Excluded (Questions) Excluded (Expired) Exc…" at bounding box center [315, 151] width 56 height 11
click at [287, 146] on select "Choose an option... Pending Applied Excluded (Questions) Excluded (Expired) Exc…" at bounding box center [315, 151] width 56 height 11
select select ""pending""
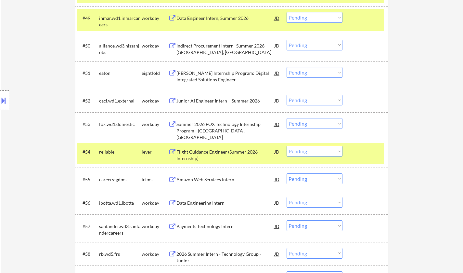
click at [214, 102] on div "Junior AI Engineer Intern - Summer 2026" at bounding box center [225, 101] width 98 height 7
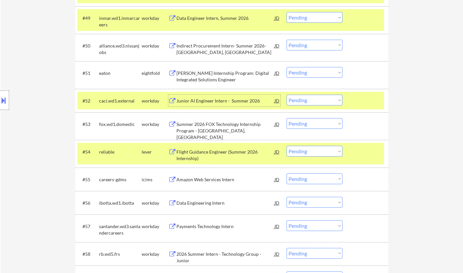
click at [305, 100] on select "Choose an option... Pending Applied Excluded (Questions) Excluded (Expired) Exc…" at bounding box center [315, 100] width 56 height 11
click at [287, 95] on select "Choose an option... Pending Applied Excluded (Questions) Excluded (Expired) Exc…" at bounding box center [315, 100] width 56 height 11
select select ""pending""
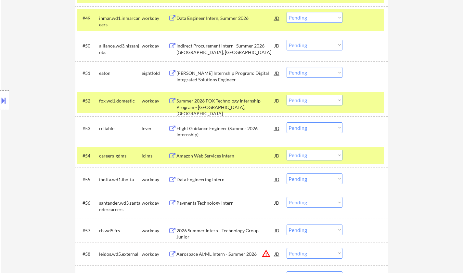
scroll to position [1518, 0]
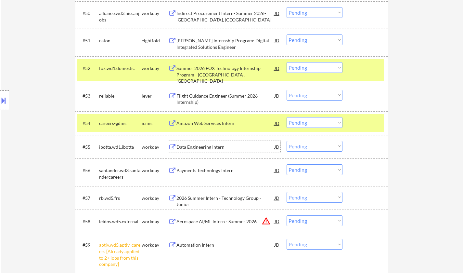
click at [206, 147] on div "Data Engineering Intern" at bounding box center [225, 147] width 98 height 7
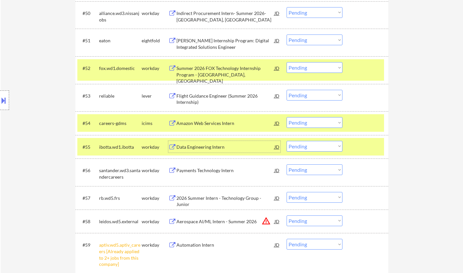
drag, startPoint x: 320, startPoint y: 147, endPoint x: 317, endPoint y: 151, distance: 5.2
click at [320, 146] on select "Choose an option... Pending Applied Excluded (Questions) Excluded (Expired) Exc…" at bounding box center [315, 146] width 56 height 11
click at [287, 141] on select "Choose an option... Pending Applied Excluded (Questions) Excluded (Expired) Exc…" at bounding box center [315, 146] width 56 height 11
select select ""pending""
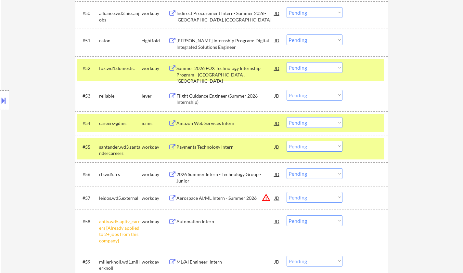
click at [213, 177] on div "2026 Summer Intern - Technology Group - Junior" at bounding box center [225, 177] width 98 height 13
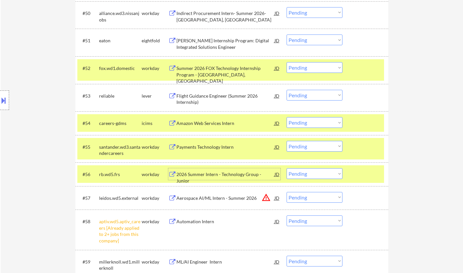
click at [317, 174] on select "Choose an option... Pending Applied Excluded (Questions) Excluded (Expired) Exc…" at bounding box center [315, 173] width 56 height 11
click at [287, 168] on select "Choose an option... Pending Applied Excluded (Questions) Excluded (Expired) Exc…" at bounding box center [315, 173] width 56 height 11
select select ""pending""
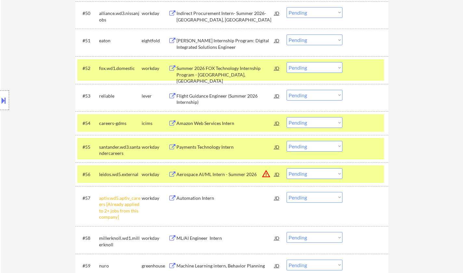
scroll to position [1583, 0]
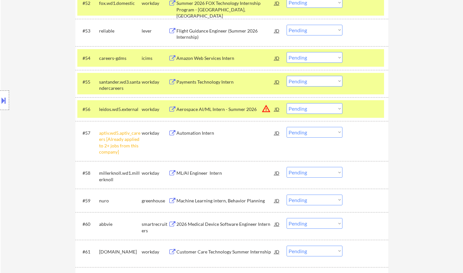
click at [310, 135] on select "Choose an option... Pending Applied Excluded (Questions) Excluded (Expired) Exc…" at bounding box center [315, 132] width 56 height 11
click at [287, 127] on select "Choose an option... Pending Applied Excluded (Questions) Excluded (Expired) Exc…" at bounding box center [315, 132] width 56 height 11
select select ""pending""
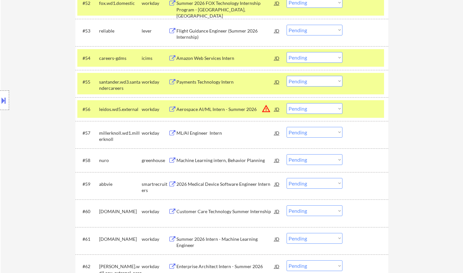
click at [215, 158] on div "Machine Learning intern, Behavior Planning" at bounding box center [225, 160] width 98 height 7
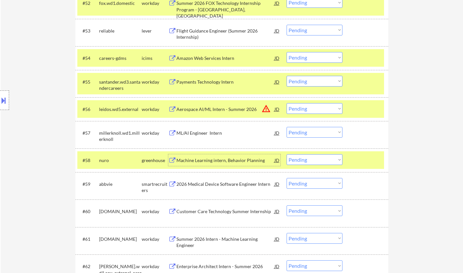
drag, startPoint x: 322, startPoint y: 157, endPoint x: 324, endPoint y: 163, distance: 6.5
click at [322, 157] on select "Choose an option... Pending Applied Excluded (Questions) Excluded (Expired) Exc…" at bounding box center [315, 159] width 56 height 11
click at [287, 154] on select "Choose an option... Pending Applied Excluded (Questions) Excluded (Expired) Exc…" at bounding box center [315, 159] width 56 height 11
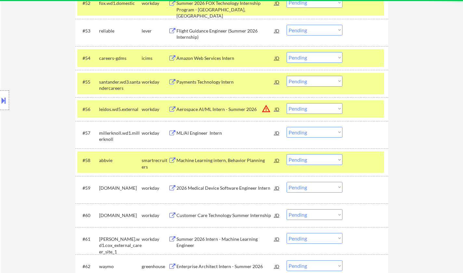
click at [217, 163] on div "Machine Learning intern, Behavior Planning" at bounding box center [225, 160] width 98 height 7
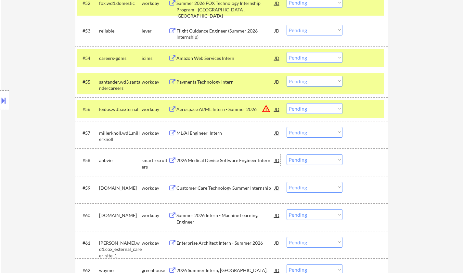
drag, startPoint x: 311, startPoint y: 159, endPoint x: 309, endPoint y: 163, distance: 5.1
click at [311, 159] on select "Choose an option... Pending Applied Excluded (Questions) Excluded (Expired) Exc…" at bounding box center [315, 159] width 56 height 11
click at [287, 154] on select "Choose an option... Pending Applied Excluded (Questions) Excluded (Expired) Exc…" at bounding box center [315, 159] width 56 height 11
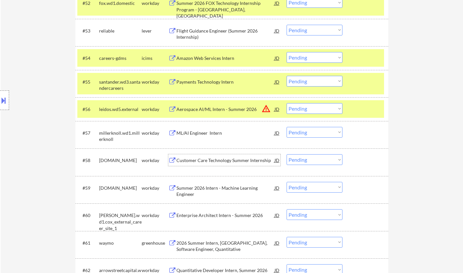
click at [215, 160] on div "Customer Care Technology Summer Internship" at bounding box center [225, 160] width 98 height 7
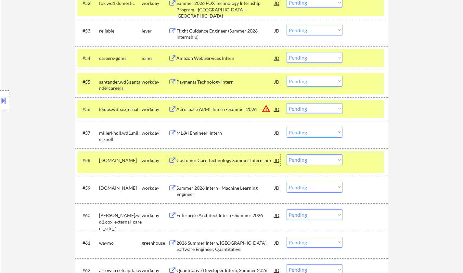
drag, startPoint x: 312, startPoint y: 159, endPoint x: 312, endPoint y: 163, distance: 4.2
click at [312, 159] on select "Choose an option... Pending Applied Excluded (Questions) Excluded (Expired) Exc…" at bounding box center [315, 159] width 56 height 11
click at [287, 154] on select "Choose an option... Pending Applied Excluded (Questions) Excluded (Expired) Exc…" at bounding box center [315, 159] width 56 height 11
select select ""pending""
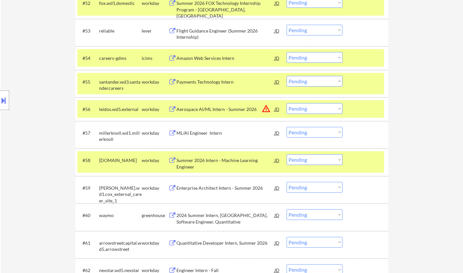
click at [217, 165] on div "Summer 2026 Intern - Machine Learning Engineer" at bounding box center [225, 163] width 98 height 13
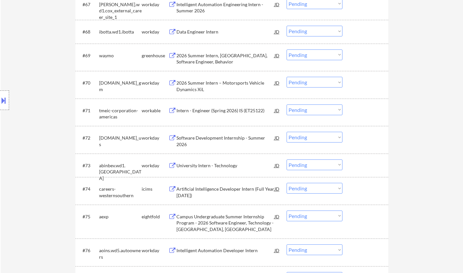
scroll to position [1973, 0]
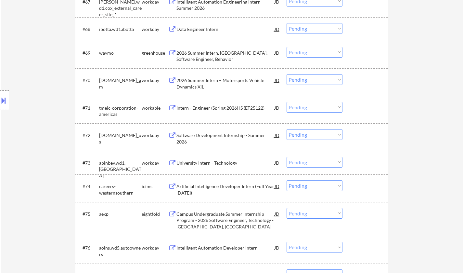
drag, startPoint x: 317, startPoint y: 213, endPoint x: 317, endPoint y: 225, distance: 11.4
click at [317, 213] on select "Choose an option... Pending Applied Excluded (Questions) Excluded (Expired) Exc…" at bounding box center [315, 213] width 56 height 11
click at [287, 208] on select "Choose an option... Pending Applied Excluded (Questions) Excluded (Expired) Exc…" at bounding box center [315, 213] width 56 height 11
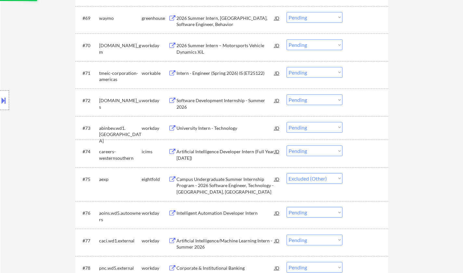
scroll to position [2038, 0]
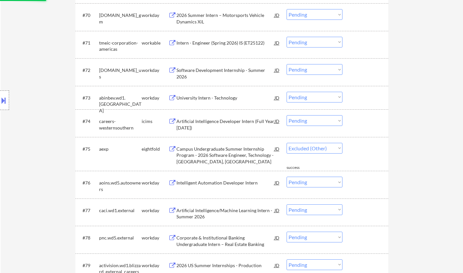
select select ""pending""
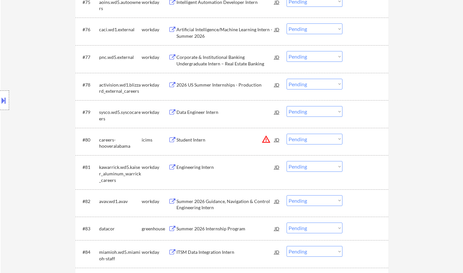
scroll to position [2200, 0]
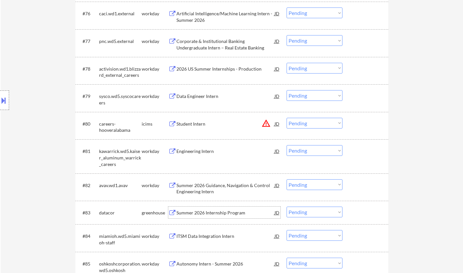
click at [206, 212] on div "Summer 2026 Internship Program" at bounding box center [225, 212] width 98 height 7
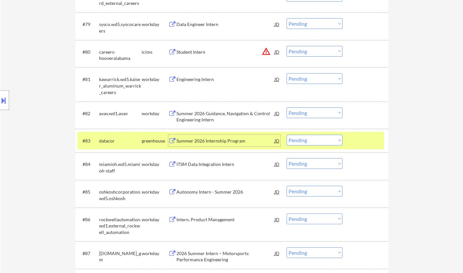
scroll to position [2298, 0]
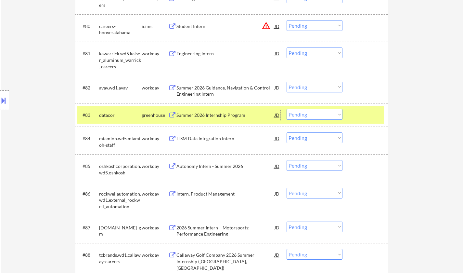
click at [329, 111] on select "Choose an option... Pending Applied Excluded (Questions) Excluded (Expired) Exc…" at bounding box center [315, 114] width 56 height 11
click at [287, 109] on select "Choose an option... Pending Applied Excluded (Questions) Excluded (Expired) Exc…" at bounding box center [315, 114] width 56 height 11
select select ""pending""
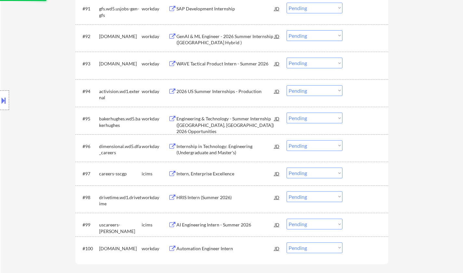
scroll to position [2688, 0]
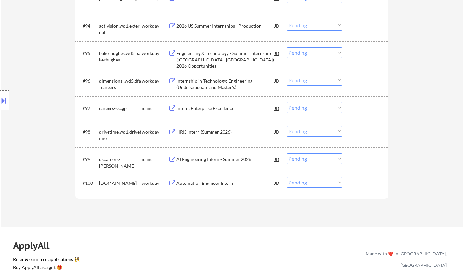
click at [208, 160] on div "AI Engineering Intern - Summer 2026" at bounding box center [225, 159] width 98 height 7
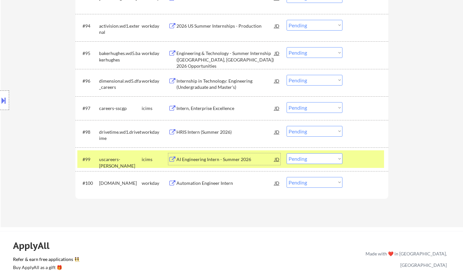
drag, startPoint x: 316, startPoint y: 160, endPoint x: 317, endPoint y: 163, distance: 3.7
click at [316, 160] on select "Choose an option... Pending Applied Excluded (Questions) Excluded (Expired) Exc…" at bounding box center [315, 158] width 56 height 11
click at [287, 153] on select "Choose an option... Pending Applied Excluded (Questions) Excluded (Expired) Exc…" at bounding box center [315, 158] width 56 height 11
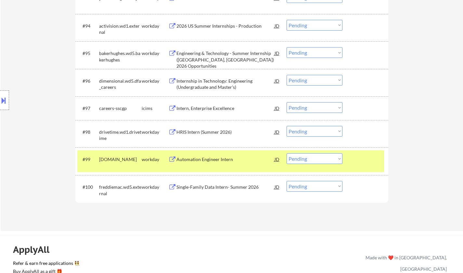
click at [215, 161] on div "Automation Engineer Intern" at bounding box center [225, 159] width 98 height 7
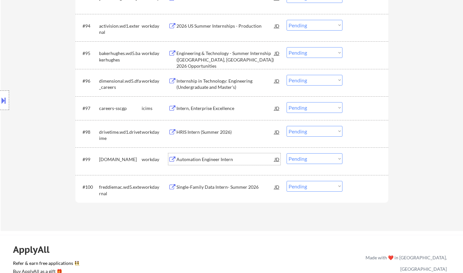
click at [200, 158] on div "Automation Engineer Intern" at bounding box center [225, 159] width 98 height 7
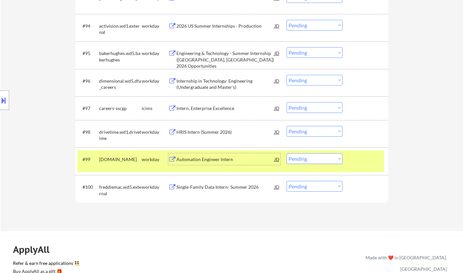
click at [319, 161] on select "Choose an option... Pending Applied Excluded (Questions) Excluded (Expired) Exc…" at bounding box center [315, 158] width 56 height 11
click at [287, 153] on select "Choose an option... Pending Applied Excluded (Questions) Excluded (Expired) Exc…" at bounding box center [315, 158] width 56 height 11
select select ""pending""
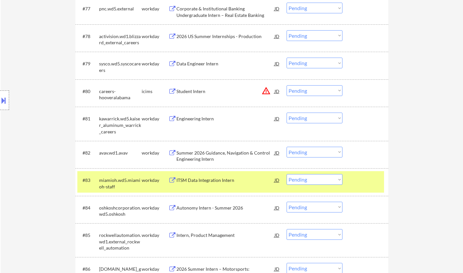
scroll to position [2103, 0]
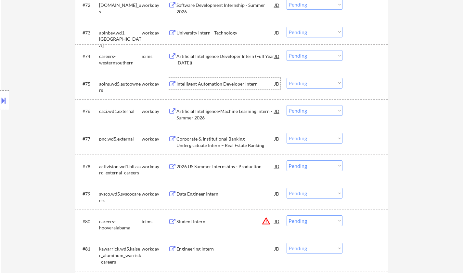
click at [203, 87] on div "Intelligent Automation Developer Intern" at bounding box center [225, 84] width 98 height 12
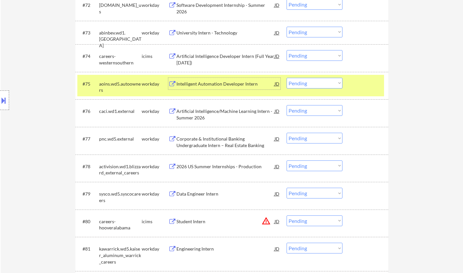
drag, startPoint x: 311, startPoint y: 85, endPoint x: 310, endPoint y: 100, distance: 15.0
click at [287, 78] on select "Choose an option... Pending Applied Excluded (Questions) Excluded (Expired) Exc…" at bounding box center [315, 83] width 56 height 11
select select ""pending""
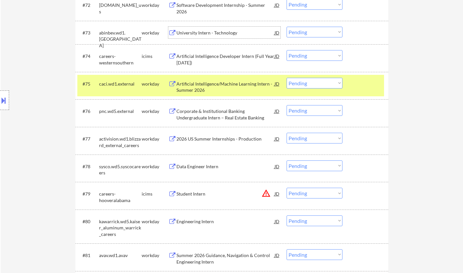
click at [210, 31] on div "University Intern - Technology" at bounding box center [225, 33] width 98 height 7
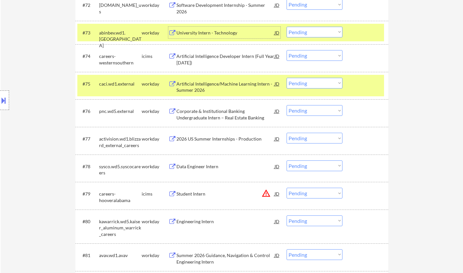
click at [300, 35] on select "Choose an option... Pending Applied Excluded (Questions) Excluded (Expired) Exc…" at bounding box center [315, 32] width 56 height 11
click at [287, 27] on select "Choose an option... Pending Applied Excluded (Questions) Excluded (Expired) Exc…" at bounding box center [315, 32] width 56 height 11
select select ""pending""
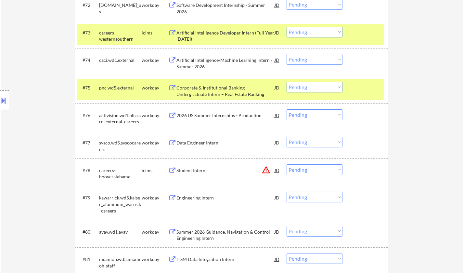
click at [201, 140] on div "Data Engineer Intern" at bounding box center [225, 142] width 98 height 7
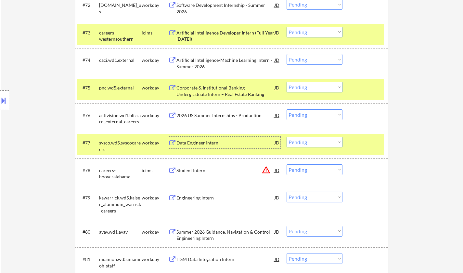
click at [302, 137] on select "Choose an option... Pending Applied Excluded (Questions) Excluded (Expired) Exc…" at bounding box center [315, 142] width 56 height 11
click at [287, 137] on select "Choose an option... Pending Applied Excluded (Questions) Excluded (Expired) Exc…" at bounding box center [315, 142] width 56 height 11
select select ""pending""
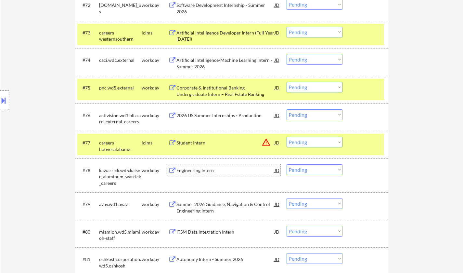
click at [206, 173] on div "Engineering Intern" at bounding box center [225, 170] width 98 height 7
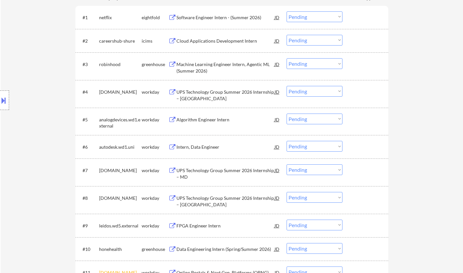
scroll to position [228, 0]
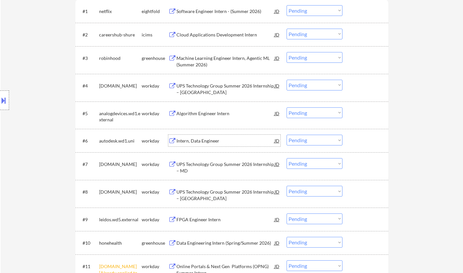
click at [196, 142] on div "Intern, Data Engineer" at bounding box center [225, 140] width 98 height 7
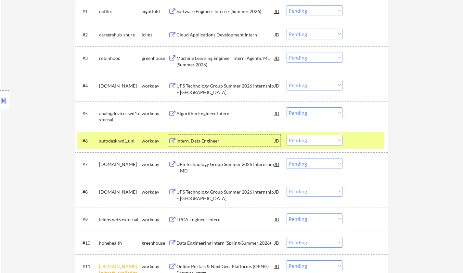
drag, startPoint x: 305, startPoint y: 140, endPoint x: 305, endPoint y: 144, distance: 3.6
click at [305, 140] on select "Choose an option... Pending Applied Excluded (Questions) Excluded (Expired) Exc…" at bounding box center [315, 140] width 56 height 11
click at [287, 135] on select "Choose an option... Pending Applied Excluded (Questions) Excluded (Expired) Exc…" at bounding box center [315, 140] width 56 height 11
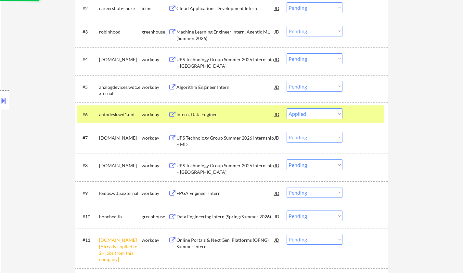
scroll to position [260, 0]
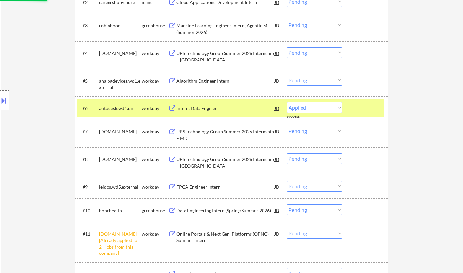
select select ""pending""
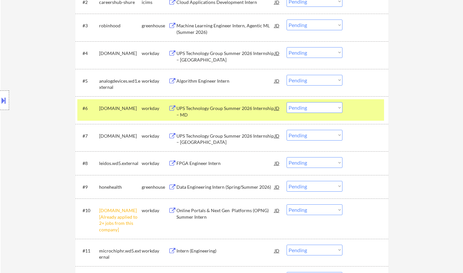
scroll to position [358, 0]
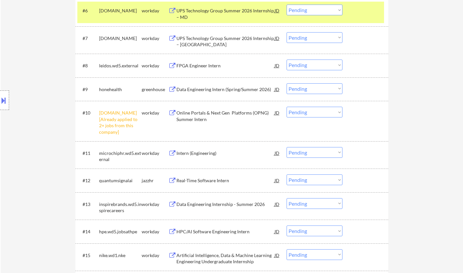
drag, startPoint x: 299, startPoint y: 111, endPoint x: 300, endPoint y: 116, distance: 5.0
click at [299, 111] on select "Choose an option... Pending Applied Excluded (Questions) Excluded (Expired) Exc…" at bounding box center [315, 112] width 56 height 11
click at [287, 107] on select "Choose an option... Pending Applied Excluded (Questions) Excluded (Expired) Exc…" at bounding box center [315, 112] width 56 height 11
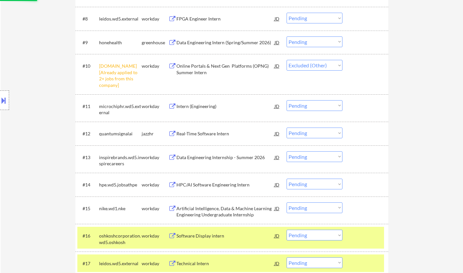
scroll to position [423, 0]
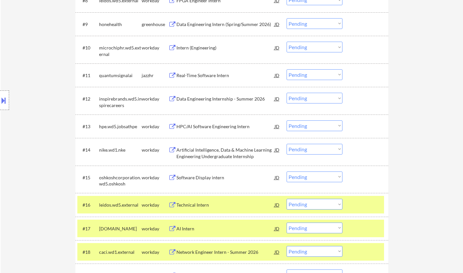
click at [200, 45] on div "Intern (Engineering)" at bounding box center [225, 48] width 98 height 7
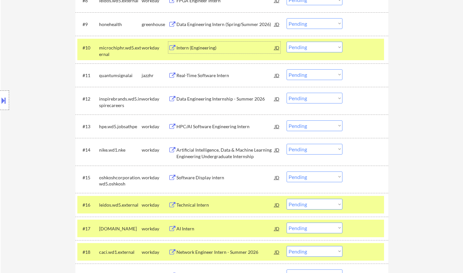
drag, startPoint x: 301, startPoint y: 45, endPoint x: 306, endPoint y: 49, distance: 6.7
click at [301, 45] on select "Choose an option... Pending Applied Excluded (Questions) Excluded (Expired) Exc…" at bounding box center [315, 47] width 56 height 11
click at [287, 42] on select "Choose an option... Pending Applied Excluded (Questions) Excluded (Expired) Exc…" at bounding box center [315, 47] width 56 height 11
select select ""pending""
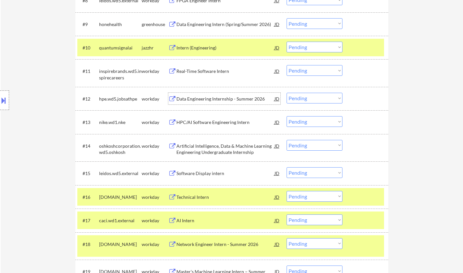
click at [202, 98] on div "Data Engineering Internship - Summer 2026" at bounding box center [225, 99] width 98 height 7
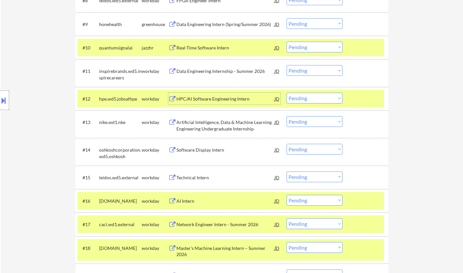
click at [312, 95] on select "Choose an option... Pending Applied Excluded (Questions) Excluded (Expired) Exc…" at bounding box center [315, 98] width 56 height 11
click at [287, 93] on select "Choose an option... Pending Applied Excluded (Questions) Excluded (Expired) Exc…" at bounding box center [315, 98] width 56 height 11
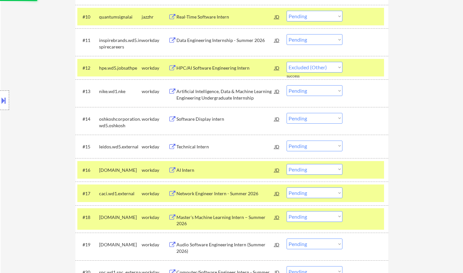
scroll to position [455, 0]
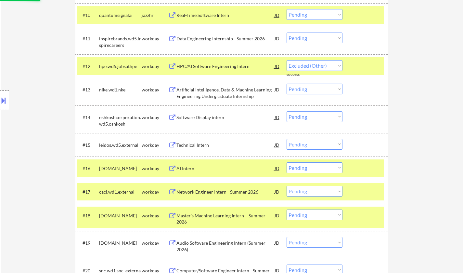
select select ""pending""
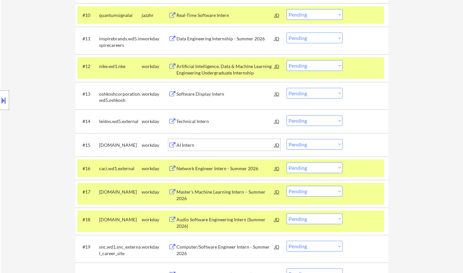
click at [189, 145] on div "AI Intern" at bounding box center [225, 145] width 98 height 7
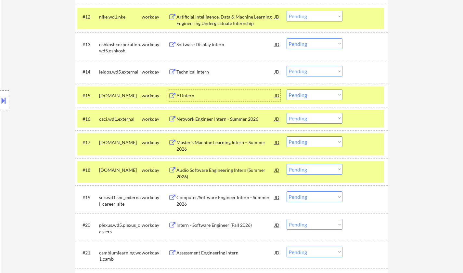
scroll to position [520, 0]
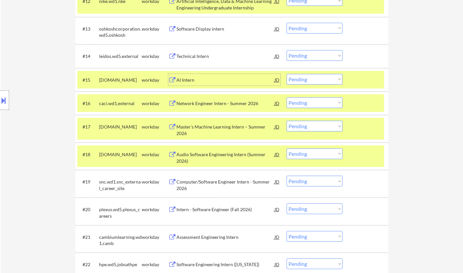
drag, startPoint x: 309, startPoint y: 77, endPoint x: 310, endPoint y: 83, distance: 6.4
click at [309, 77] on select "Choose an option... Pending Applied Excluded (Questions) Excluded (Expired) Exc…" at bounding box center [315, 79] width 56 height 11
click at [287, 74] on select "Choose an option... Pending Applied Excluded (Questions) Excluded (Expired) Exc…" at bounding box center [315, 79] width 56 height 11
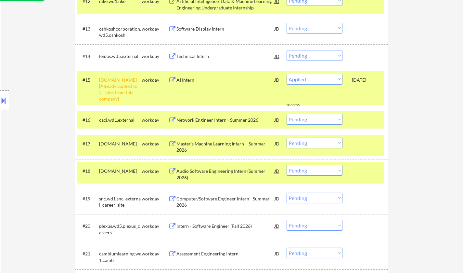
select select ""pending""
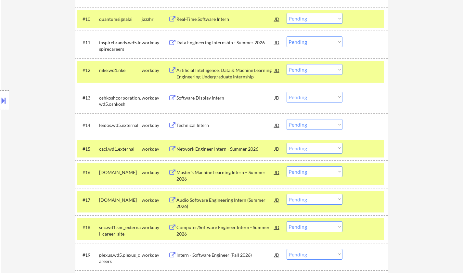
scroll to position [455, 0]
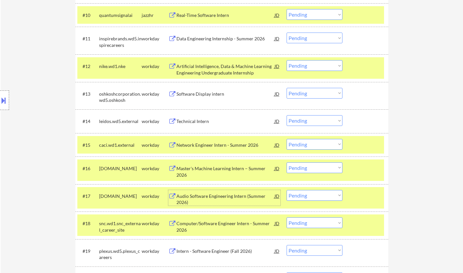
click at [222, 194] on div "Audio Software Engineering Intern (Summer 2026)" at bounding box center [225, 199] width 98 height 13
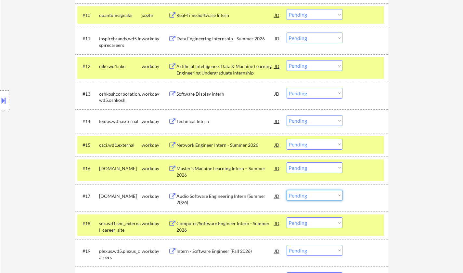
click at [312, 194] on select "Choose an option... Pending Applied Excluded (Questions) Excluded (Expired) Exc…" at bounding box center [315, 195] width 56 height 11
click at [287, 190] on select "Choose an option... Pending Applied Excluded (Questions) Excluded (Expired) Exc…" at bounding box center [315, 195] width 56 height 11
click at [216, 197] on div "Audio Software Engineering Intern (Summer 2026)" at bounding box center [225, 199] width 98 height 13
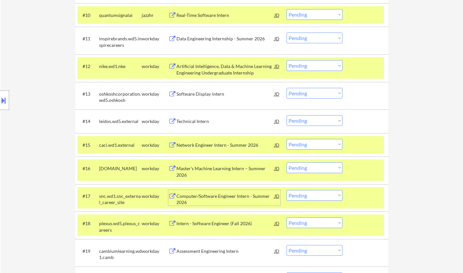
click at [303, 194] on select "Choose an option... Pending Applied Excluded (Questions) Excluded (Expired) Exc…" at bounding box center [315, 195] width 56 height 11
click at [287, 190] on select "Choose an option... Pending Applied Excluded (Questions) Excluded (Expired) Exc…" at bounding box center [315, 195] width 56 height 11
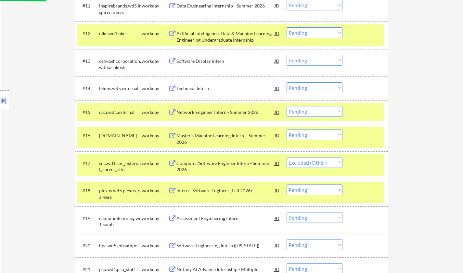
scroll to position [520, 0]
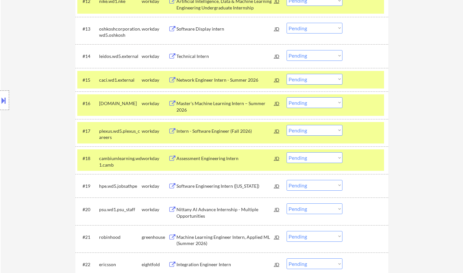
drag, startPoint x: 322, startPoint y: 129, endPoint x: 322, endPoint y: 133, distance: 3.6
click at [322, 129] on select "Choose an option... Pending Applied Excluded (Questions) Excluded (Expired) Exc…" at bounding box center [315, 130] width 56 height 11
click at [287, 125] on select "Choose an option... Pending Applied Excluded (Questions) Excluded (Expired) Exc…" at bounding box center [315, 130] width 56 height 11
click at [213, 189] on div "Software Engineering Intern ([US_STATE])" at bounding box center [225, 186] width 98 height 7
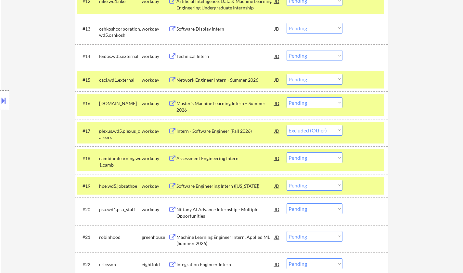
select select ""pending""
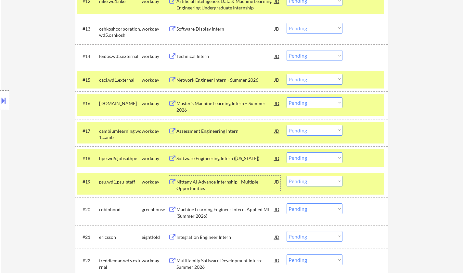
click at [207, 155] on div "Software Engineering Intern ([US_STATE])" at bounding box center [225, 158] width 98 height 7
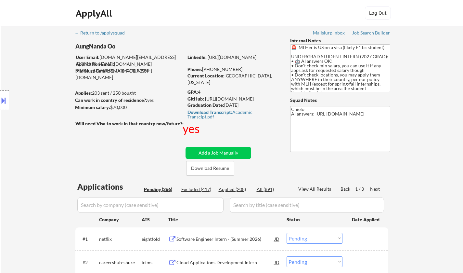
select select ""pending""
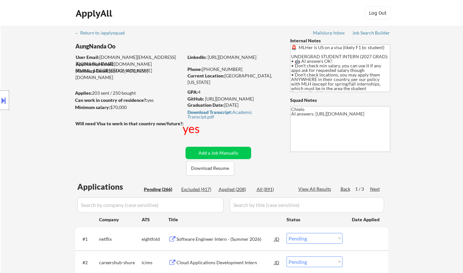
select select ""pending""
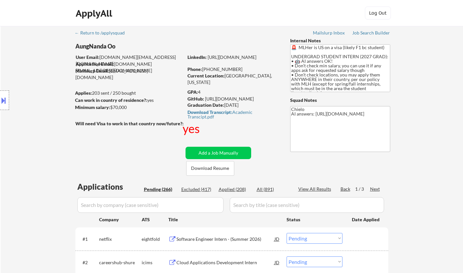
select select ""pending""
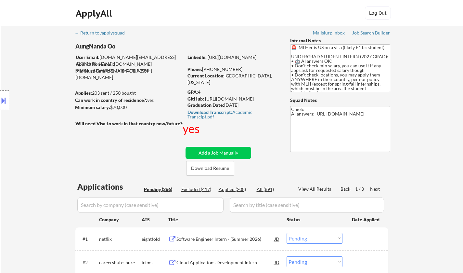
select select ""pending""
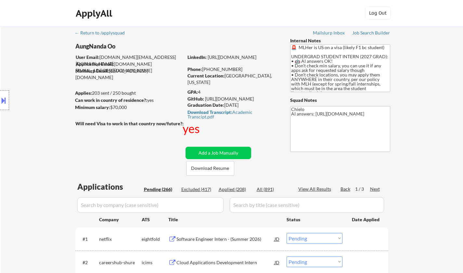
select select ""pending""
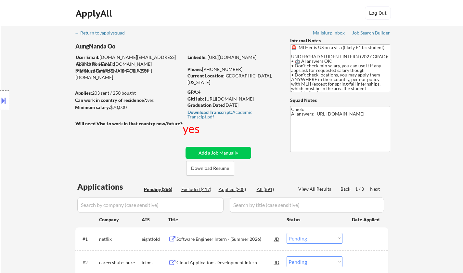
select select ""pending""
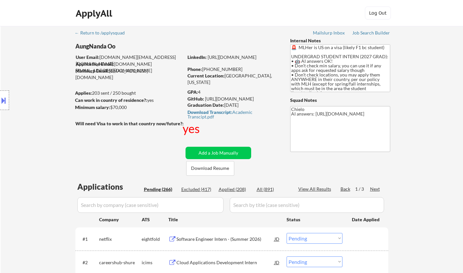
select select ""pending""
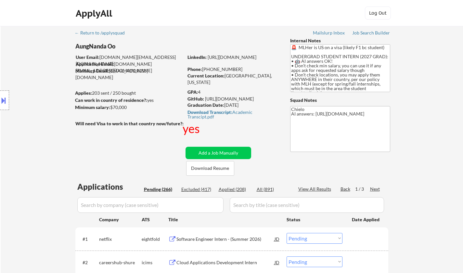
select select ""pending""
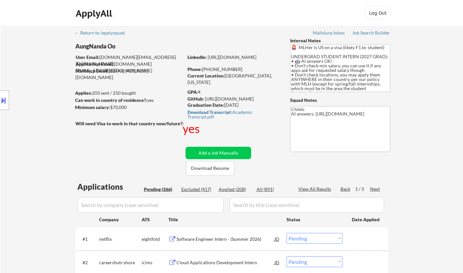
select select ""pending""
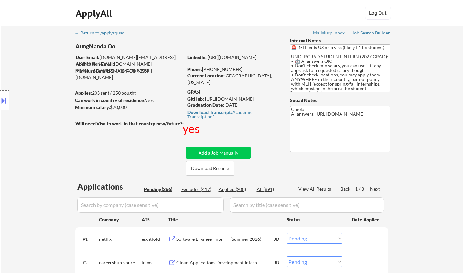
select select ""pending""
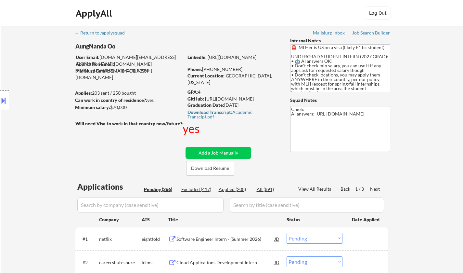
select select ""pending""
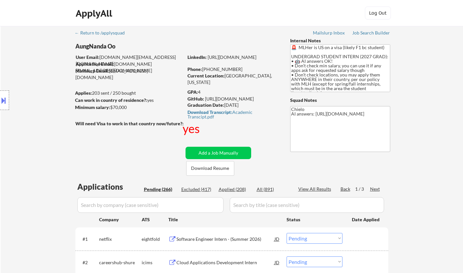
select select ""pending""
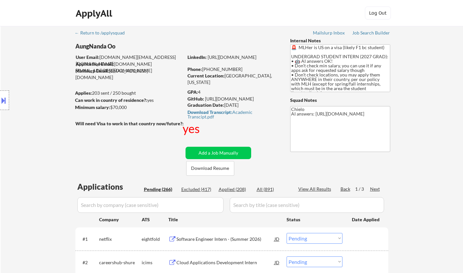
select select ""pending""
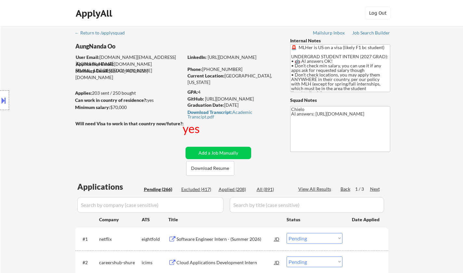
select select ""pending""
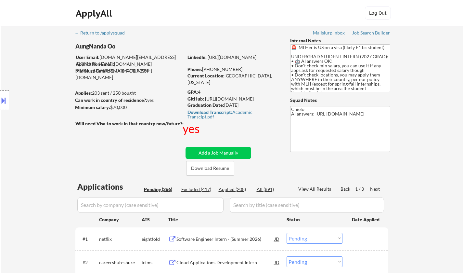
select select ""pending""
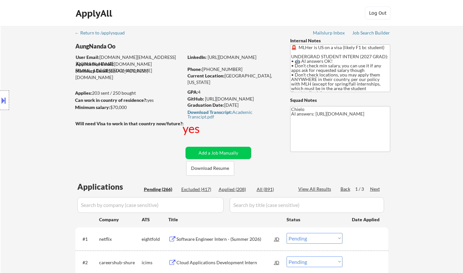
select select ""pending""
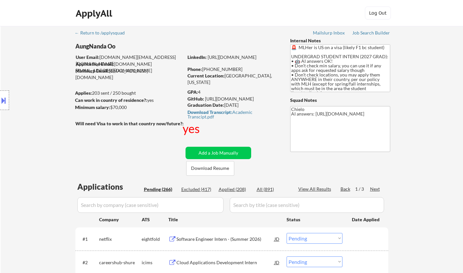
select select ""pending""
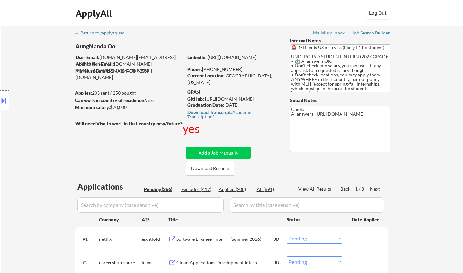
select select ""pending""
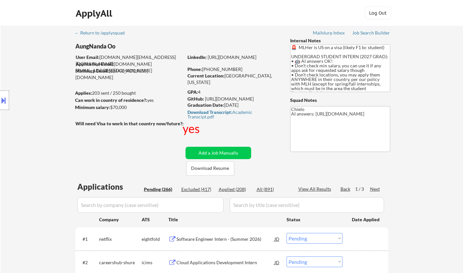
select select ""pending""
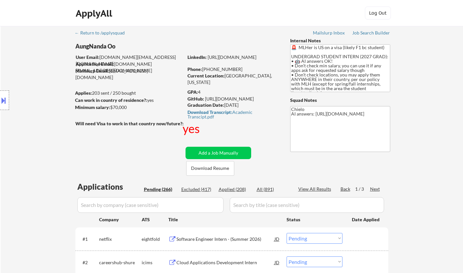
select select ""pending""
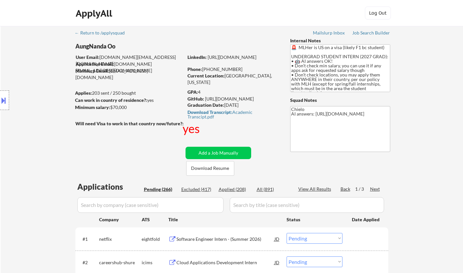
scroll to position [520, 0]
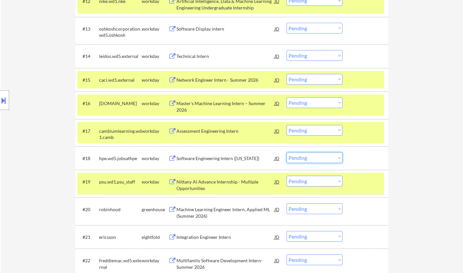
click at [305, 158] on select "Choose an option... Pending Applied Excluded (Questions) Excluded (Expired) Exc…" at bounding box center [315, 157] width 56 height 11
click at [287, 152] on select "Choose an option... Pending Applied Excluded (Questions) Excluded (Expired) Exc…" at bounding box center [315, 157] width 56 height 11
select select ""pending""
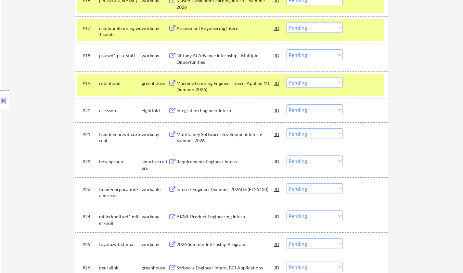
scroll to position [650, 0]
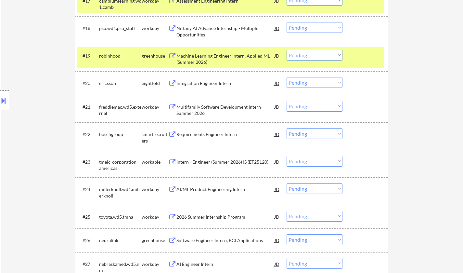
click at [208, 133] on div "Requirements Engineer Intern" at bounding box center [225, 134] width 98 height 7
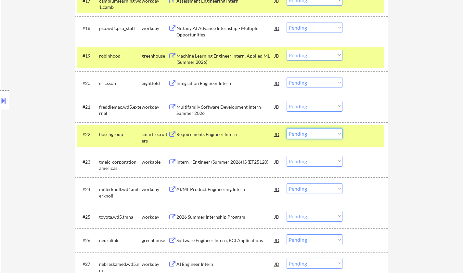
drag, startPoint x: 332, startPoint y: 131, endPoint x: 334, endPoint y: 137, distance: 6.9
click at [332, 131] on select "Choose an option... Pending Applied Excluded (Questions) Excluded (Expired) Exc…" at bounding box center [315, 133] width 56 height 11
click at [287, 128] on select "Choose an option... Pending Applied Excluded (Questions) Excluded (Expired) Exc…" at bounding box center [315, 133] width 56 height 11
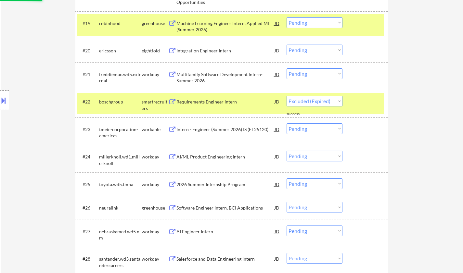
select select ""pending""
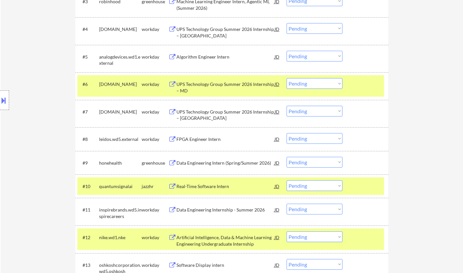
scroll to position [0, 0]
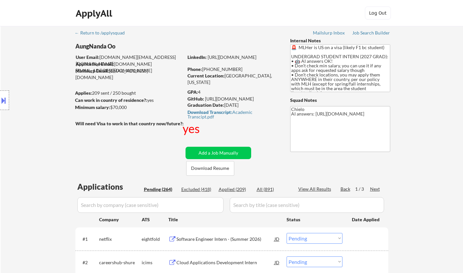
click at [376, 189] on div "Next" at bounding box center [375, 189] width 10 height 7
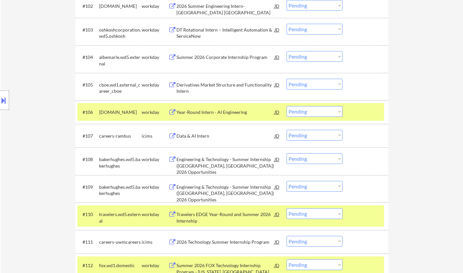
scroll to position [683, 0]
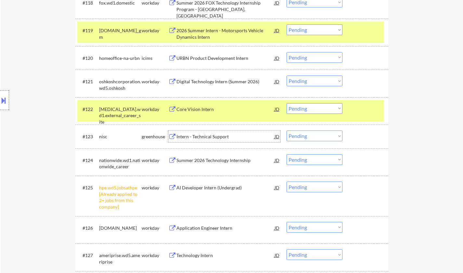
click at [211, 136] on div "Intern - Technical Support" at bounding box center [225, 136] width 98 height 7
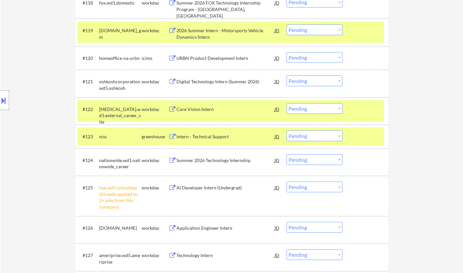
scroll to position [908, 0]
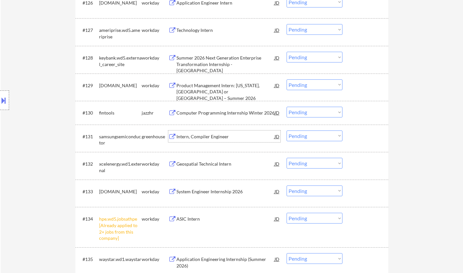
click at [214, 138] on div "Intern, Compiler Engineer" at bounding box center [225, 136] width 98 height 7
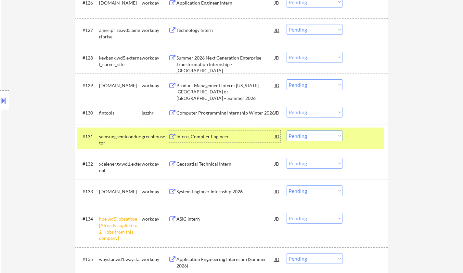
click at [308, 138] on select "Choose an option... Pending Applied Excluded (Questions) Excluded (Expired) Exc…" at bounding box center [315, 135] width 56 height 11
click at [287, 130] on select "Choose an option... Pending Applied Excluded (Questions) Excluded (Expired) Exc…" at bounding box center [315, 135] width 56 height 11
select select ""pending""
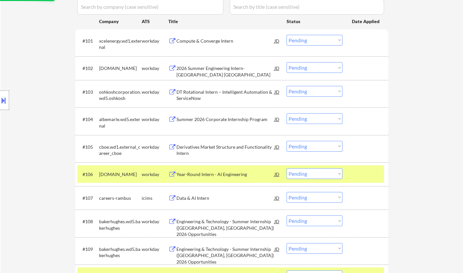
scroll to position [128, 0]
